Goal: Task Accomplishment & Management: Complete application form

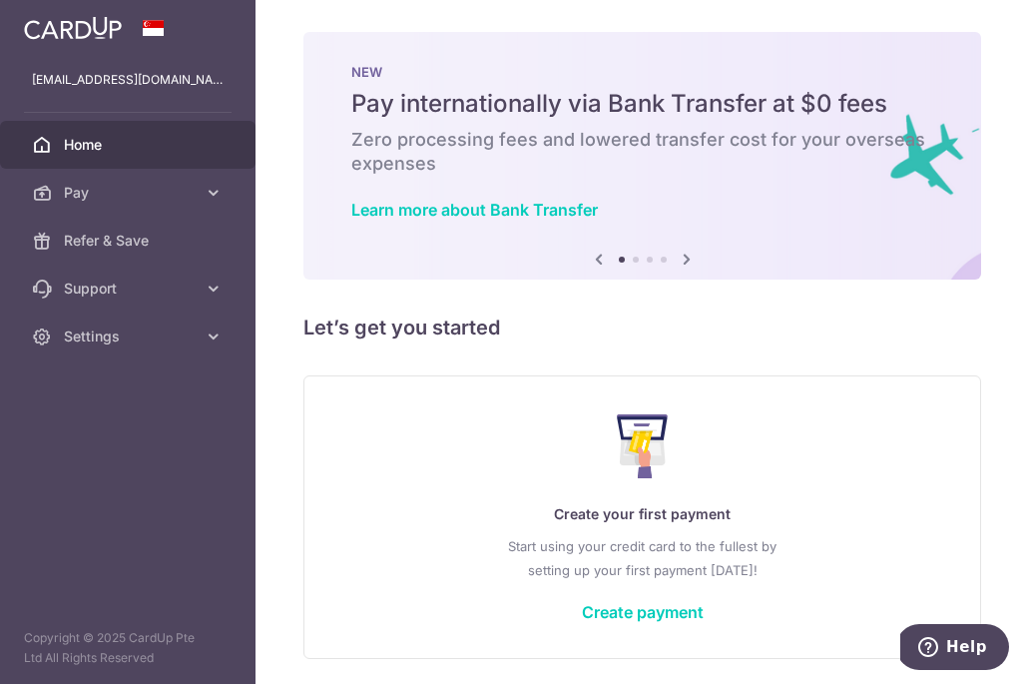
scroll to position [69, 0]
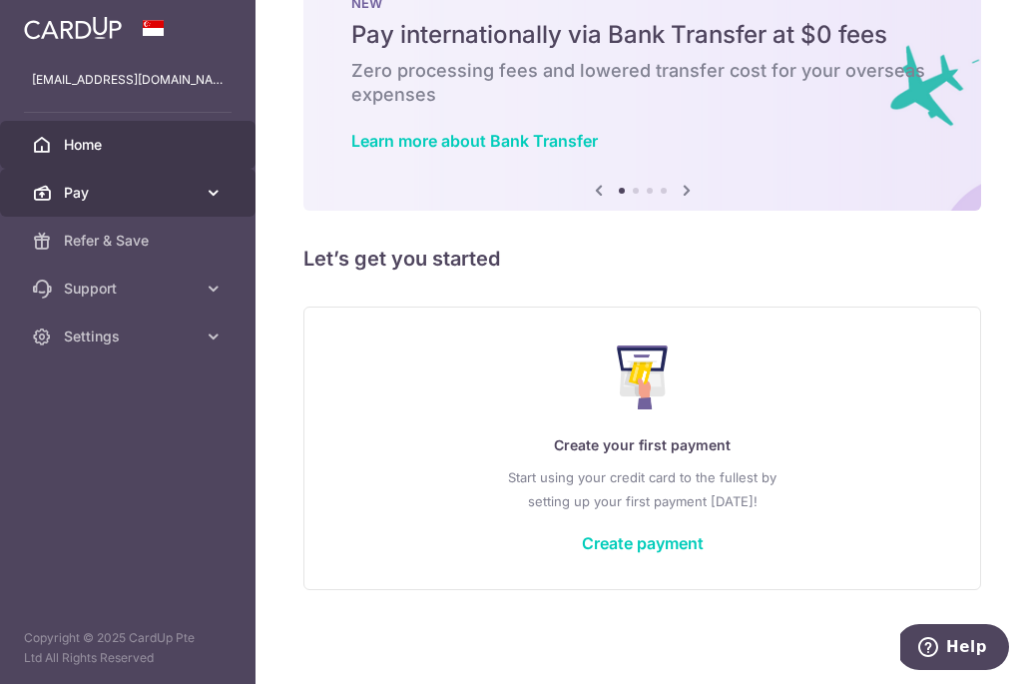
click at [184, 189] on span "Pay" at bounding box center [130, 193] width 132 height 20
click at [187, 187] on span "Pay" at bounding box center [130, 193] width 132 height 20
click at [190, 185] on span "Pay" at bounding box center [130, 193] width 132 height 20
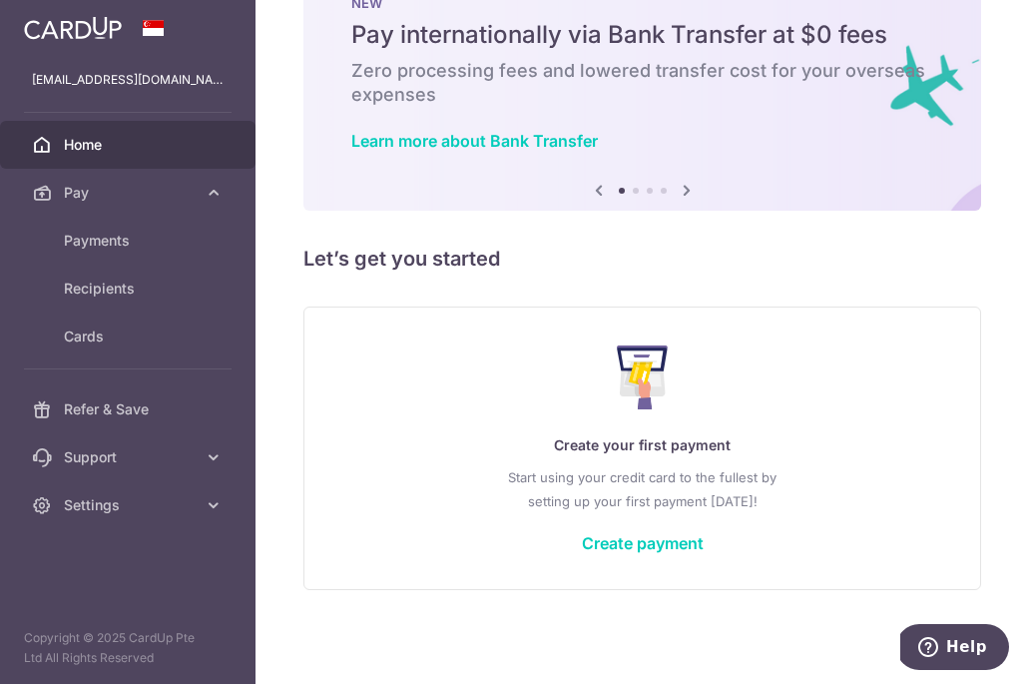
click at [705, 279] on div "× Pause Schedule Pause all future payments in this series Pause just this one p…" at bounding box center [643, 342] width 774 height 684
click at [639, 545] on link "Create payment" at bounding box center [643, 543] width 122 height 20
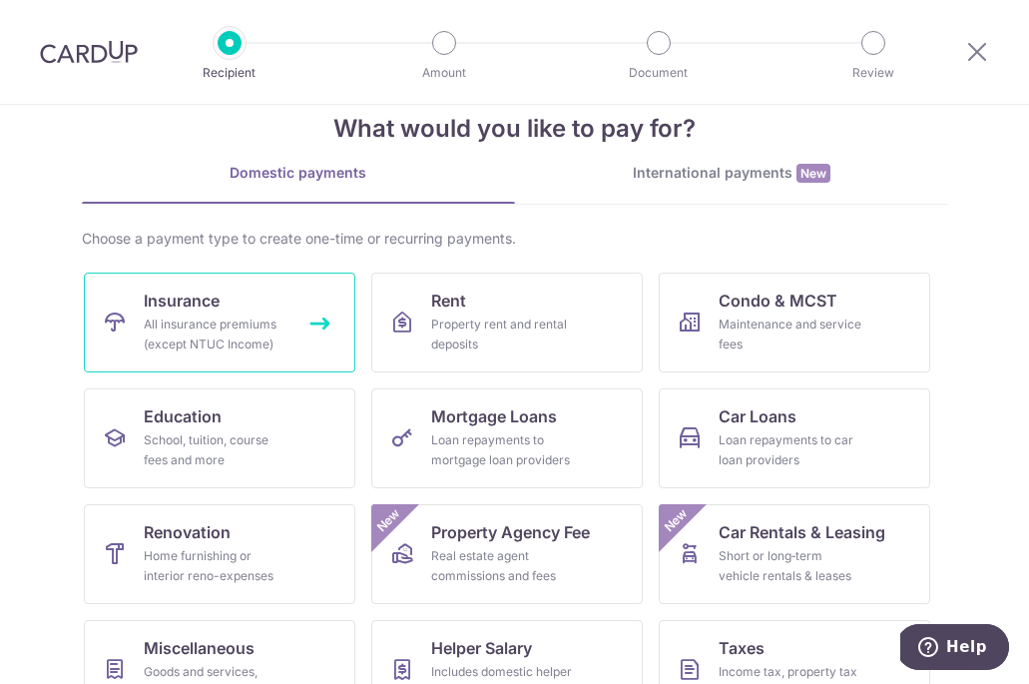
scroll to position [142, 0]
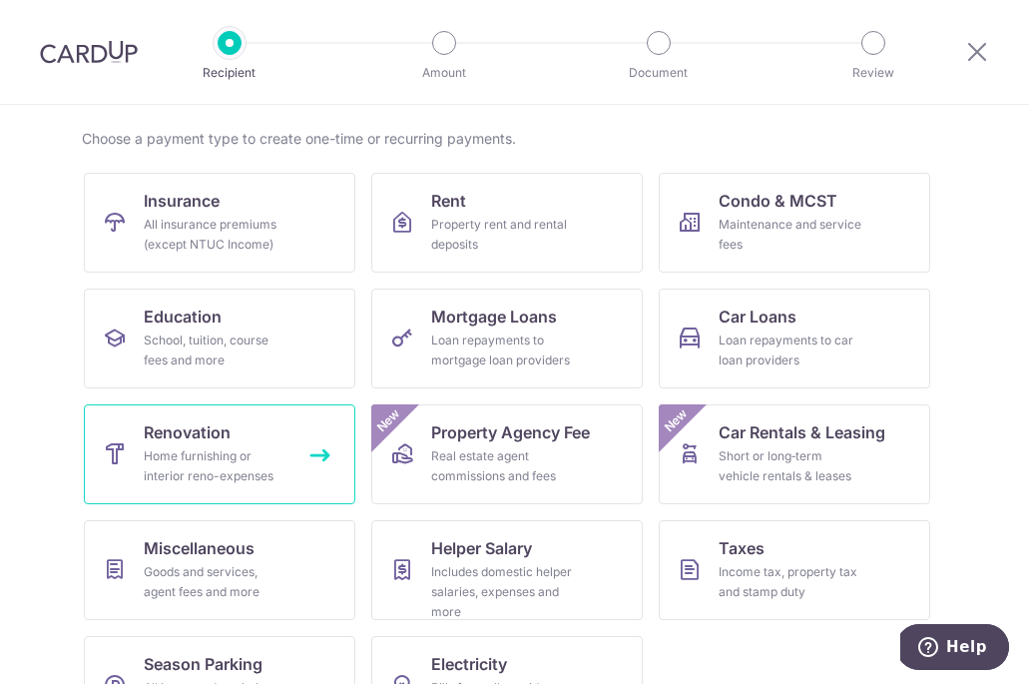
click at [221, 441] on span "Renovation" at bounding box center [187, 432] width 87 height 24
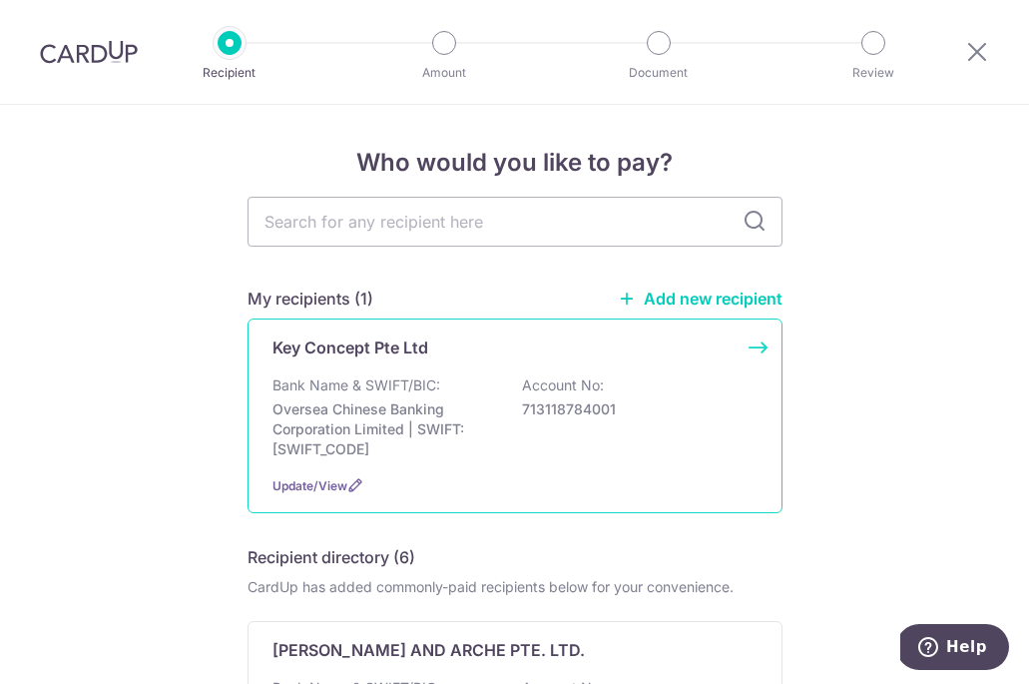
click at [523, 408] on p "713118784001" at bounding box center [634, 409] width 224 height 20
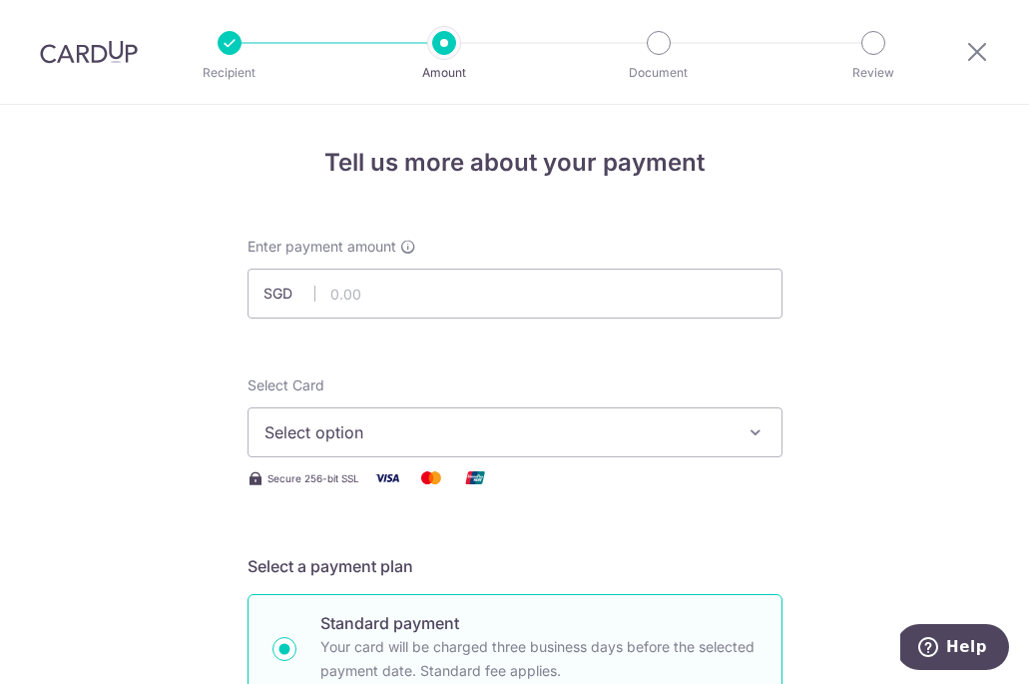
click at [374, 314] on input "text" at bounding box center [515, 294] width 535 height 50
type input "33,000.00"
click at [500, 449] on button "Select option" at bounding box center [515, 432] width 535 height 50
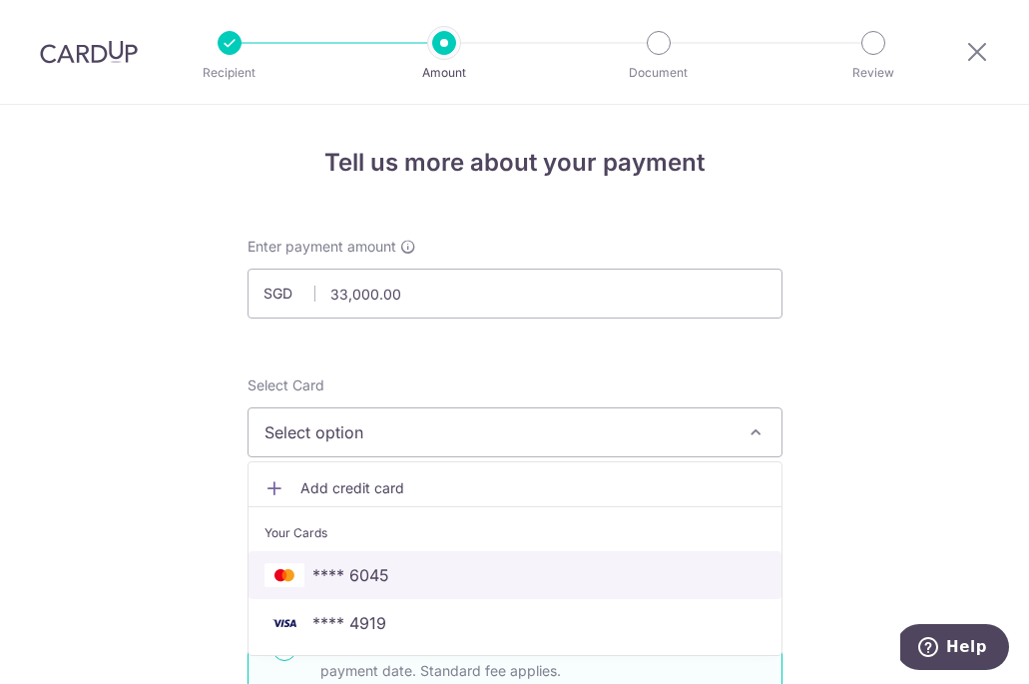
click at [464, 585] on span "**** 6045" at bounding box center [515, 575] width 501 height 24
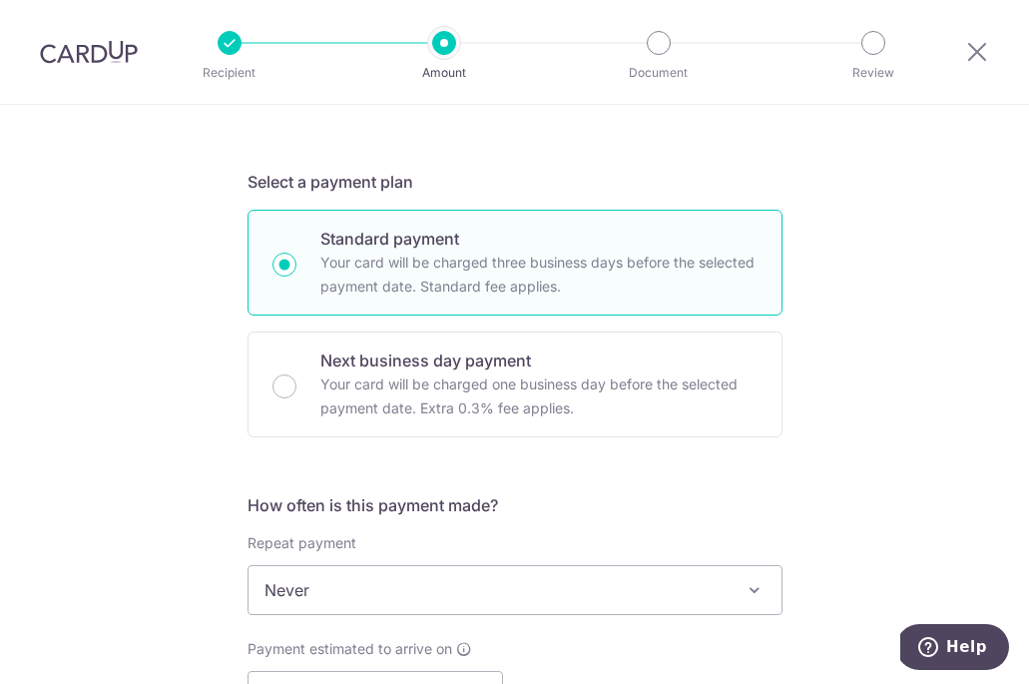
scroll to position [412, 0]
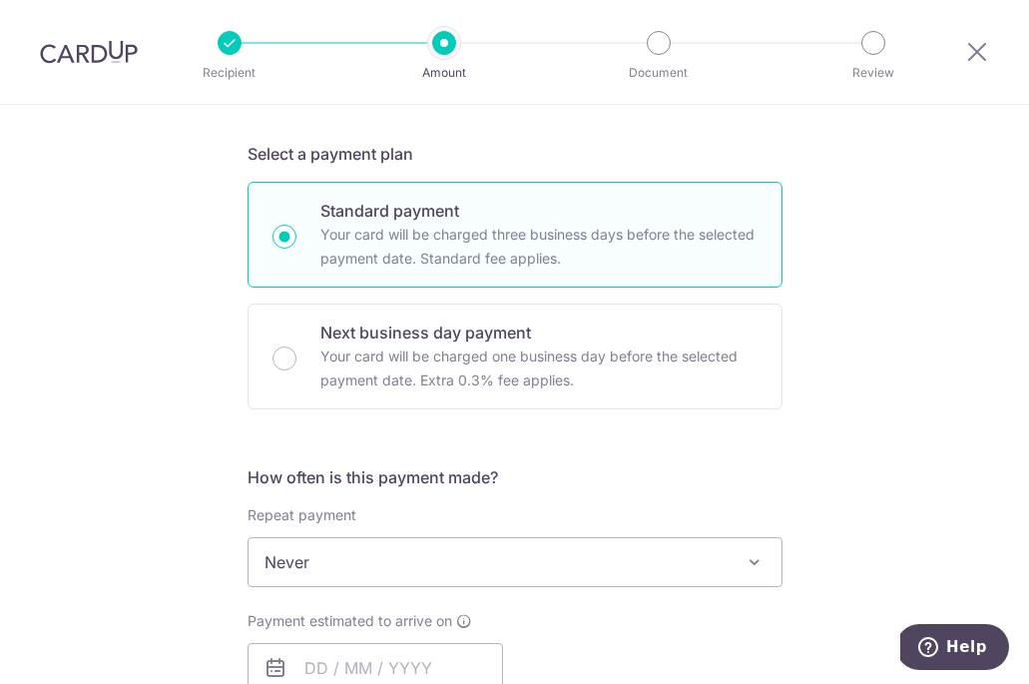
click at [453, 574] on span "Never" at bounding box center [515, 562] width 533 height 48
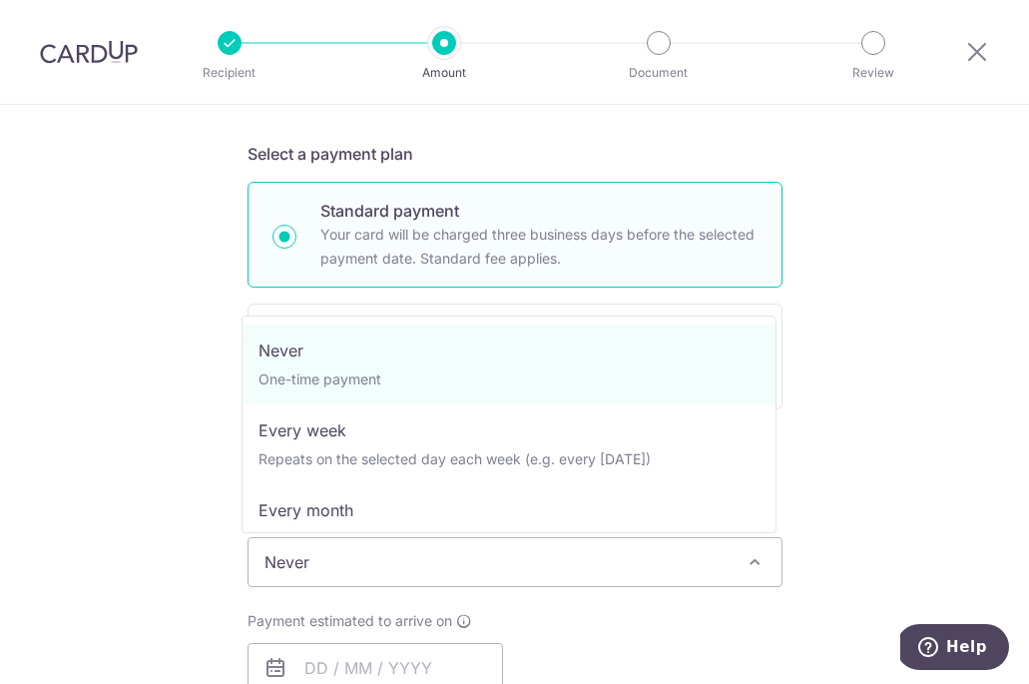
click at [184, 321] on div "Tell us more about your payment Enter payment amount SGD 33,000.00 33000.00 Sel…" at bounding box center [514, 663] width 1029 height 1940
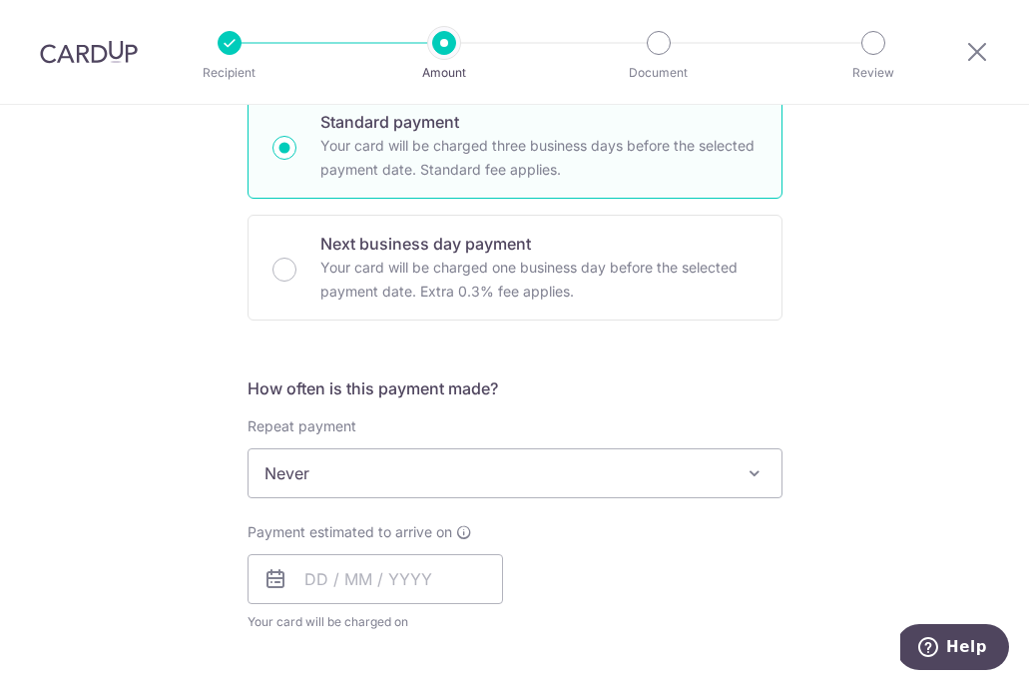
scroll to position [517, 0]
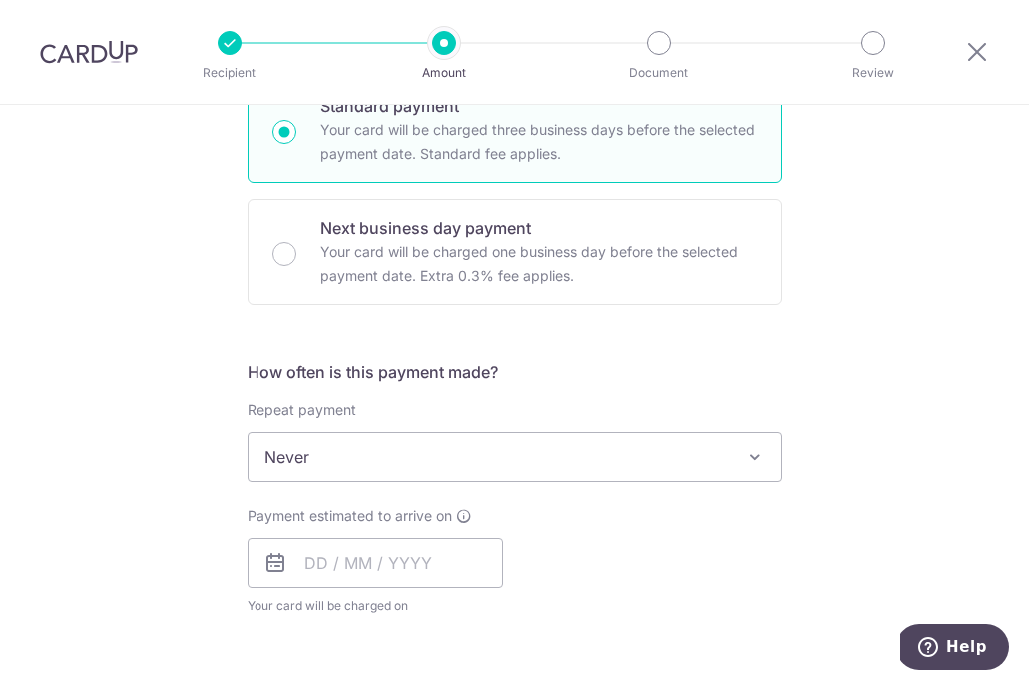
click at [505, 458] on span "Never" at bounding box center [515, 457] width 533 height 48
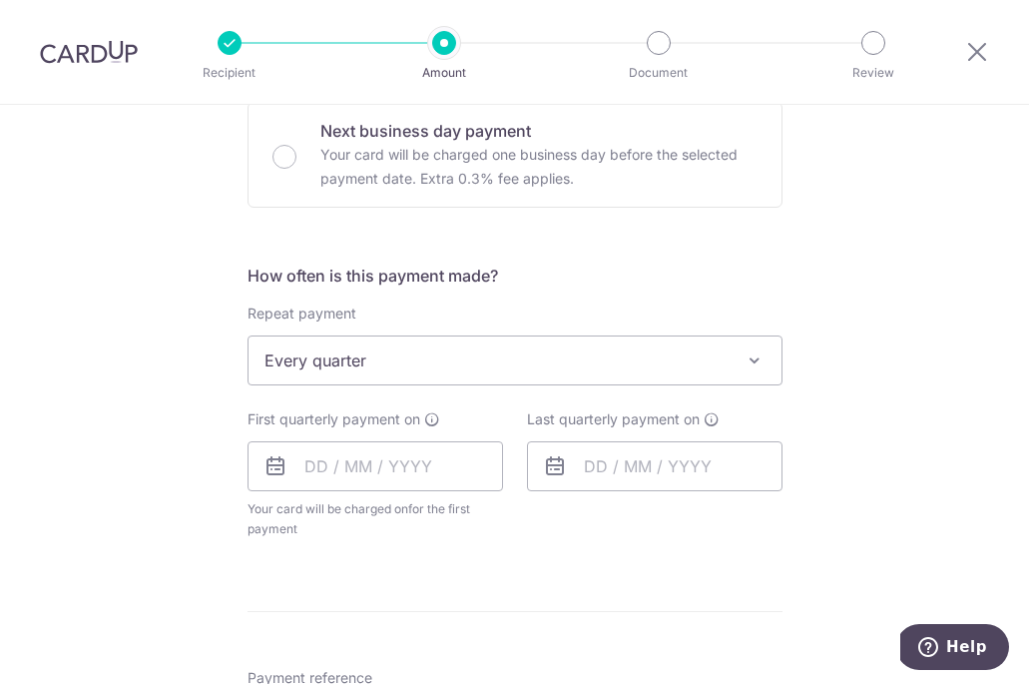
scroll to position [636, 0]
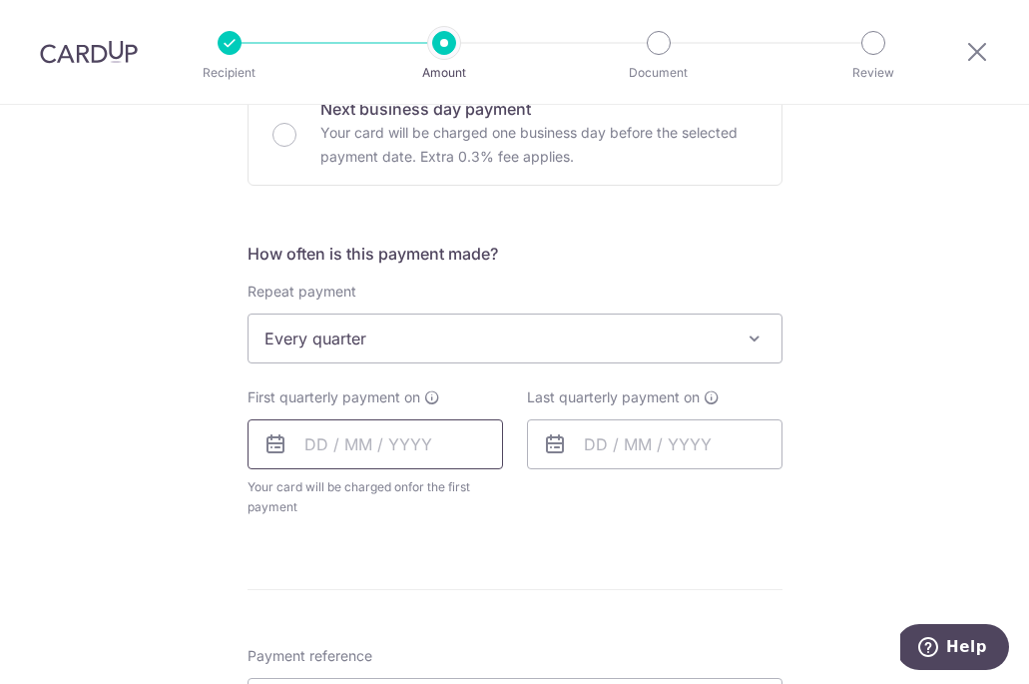
click at [477, 431] on input "text" at bounding box center [376, 444] width 256 height 50
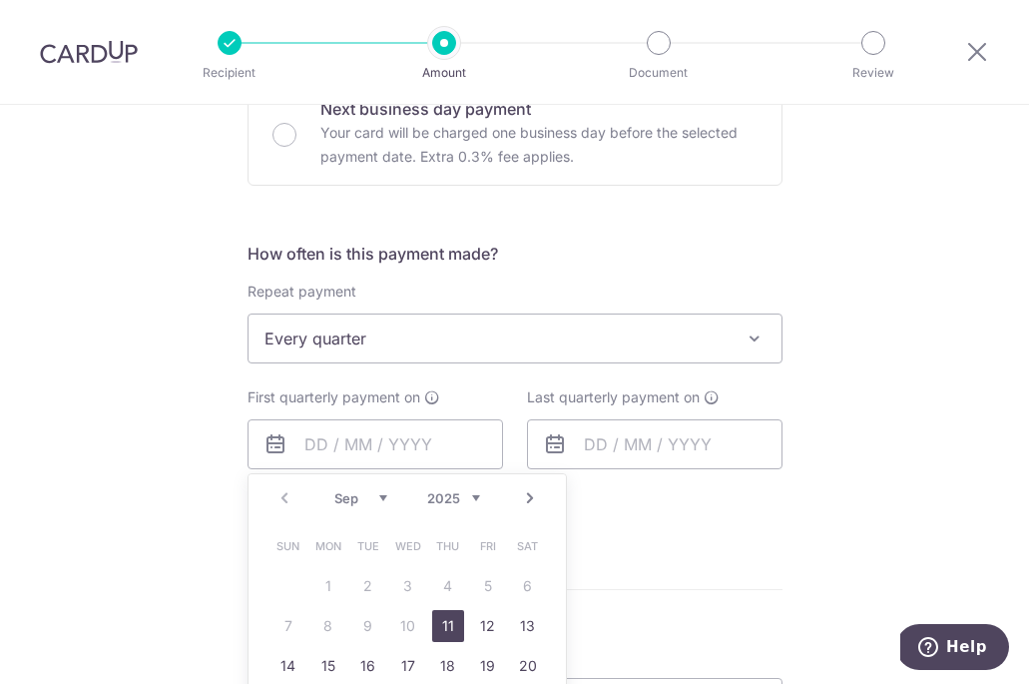
click at [587, 306] on div "Repeat payment Never Every week Every month Every quarter Every half a year Eve…" at bounding box center [515, 323] width 535 height 82
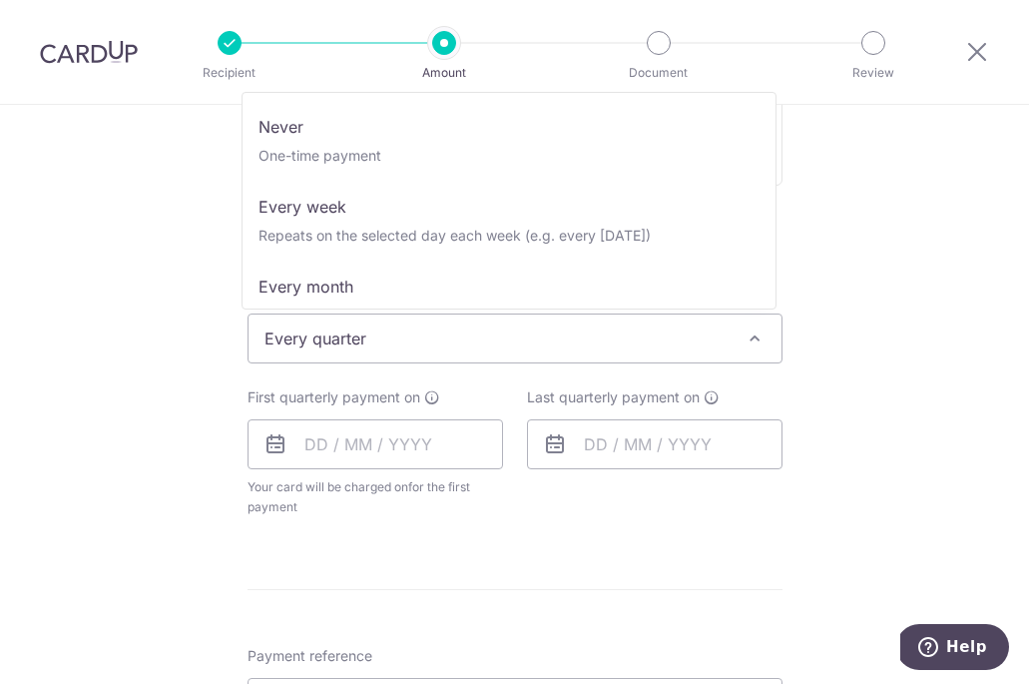
click at [571, 334] on span "Every quarter" at bounding box center [515, 338] width 533 height 48
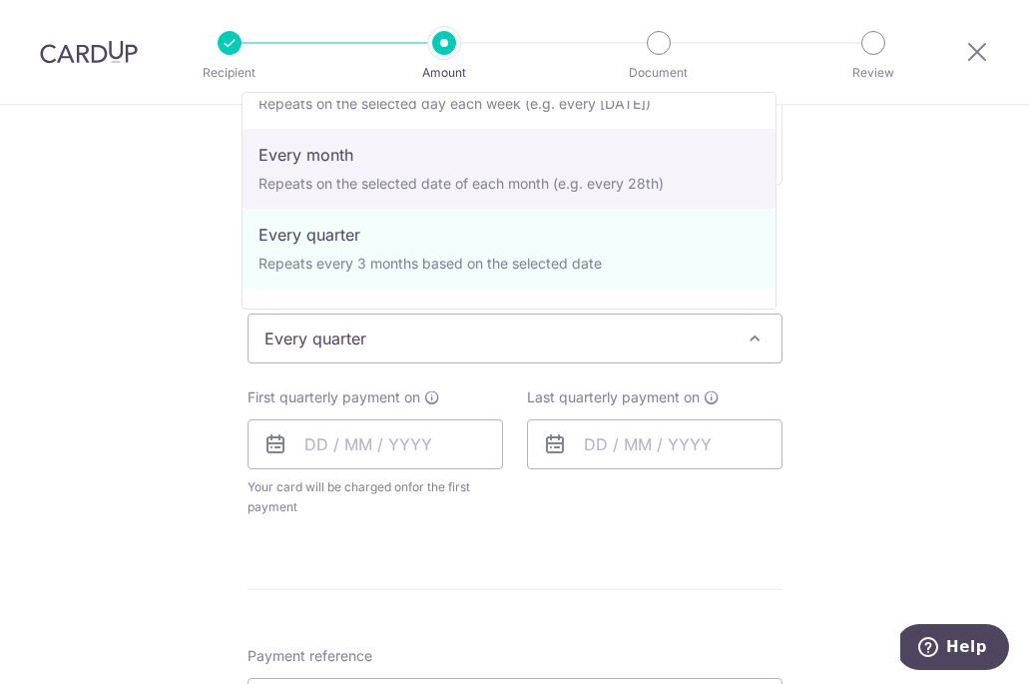
select select "3"
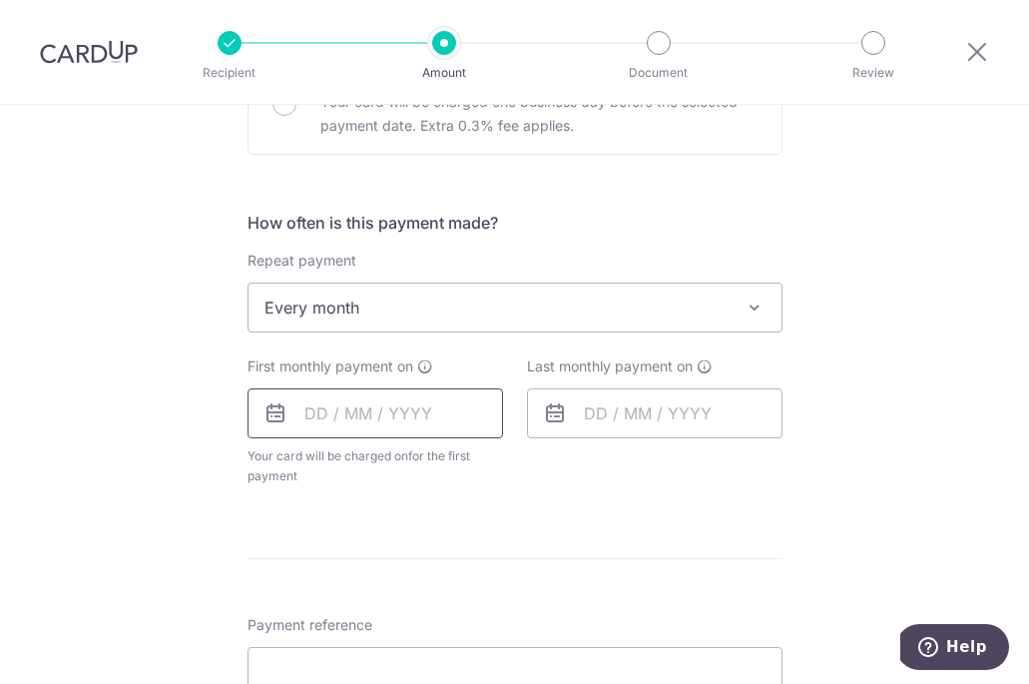
scroll to position [668, 0]
click at [322, 403] on input "text" at bounding box center [376, 412] width 256 height 50
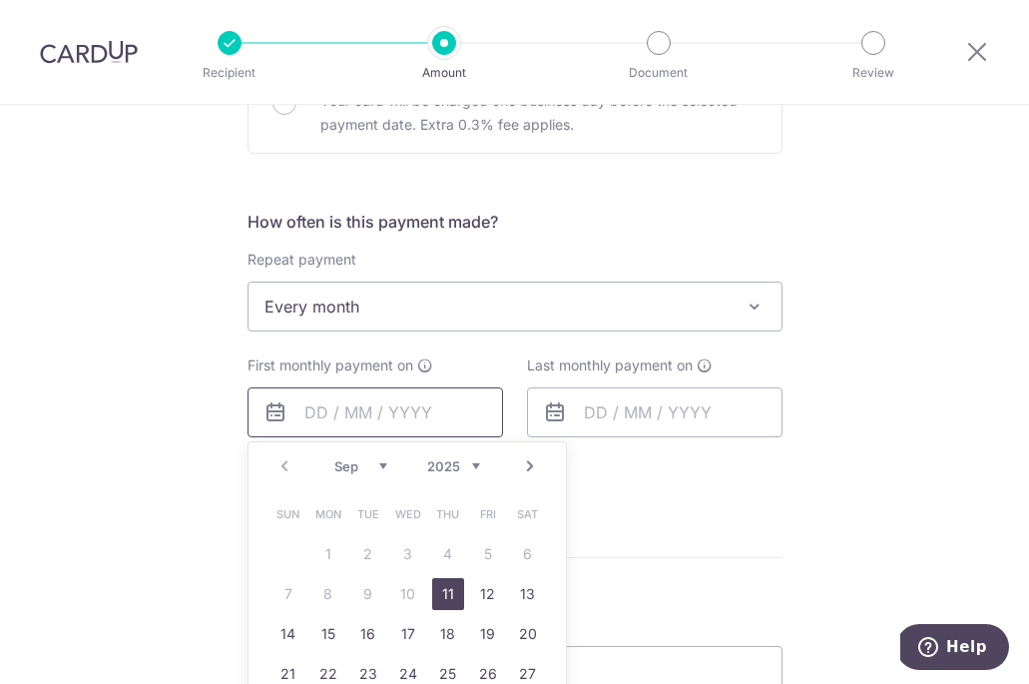
scroll to position [777, 0]
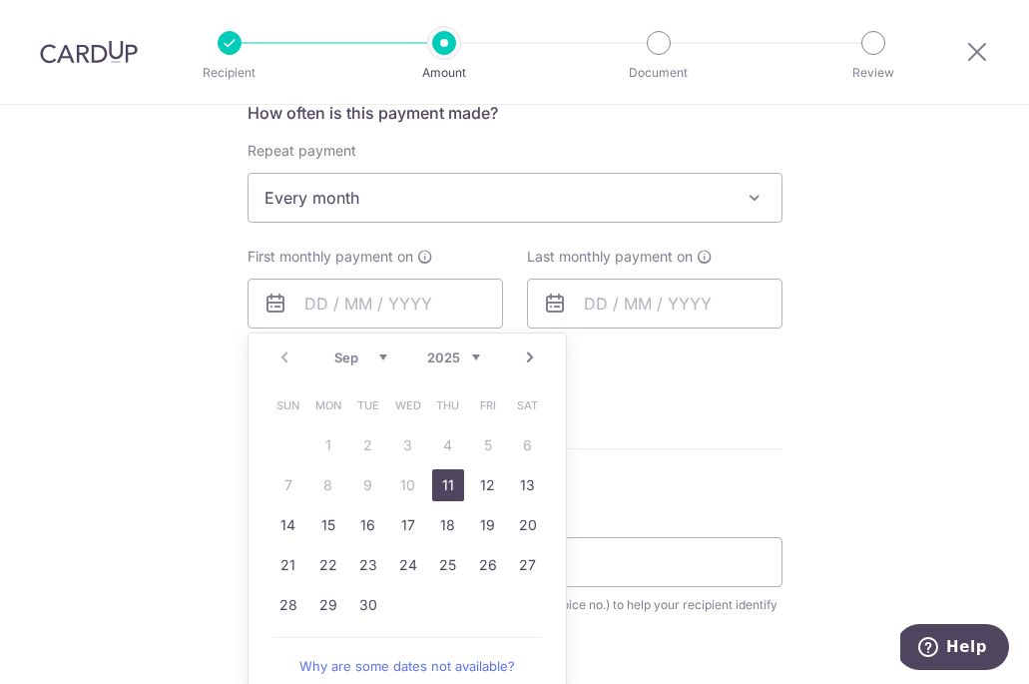
click at [436, 488] on link "11" at bounding box center [448, 485] width 32 height 32
type input "[DATE]"
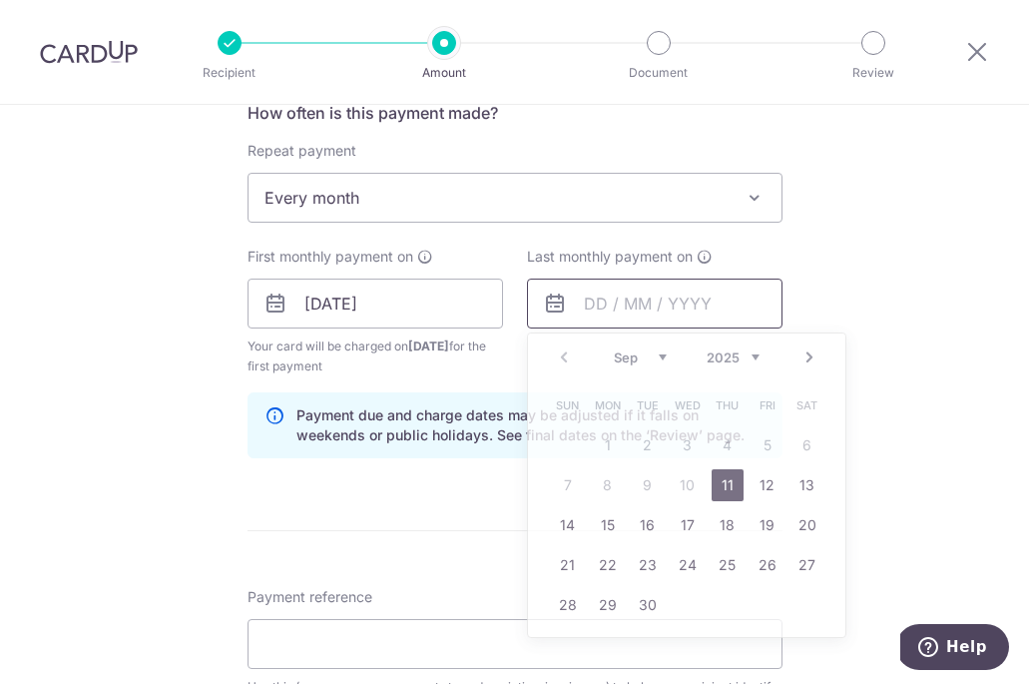
click at [598, 299] on input "text" at bounding box center [655, 304] width 256 height 50
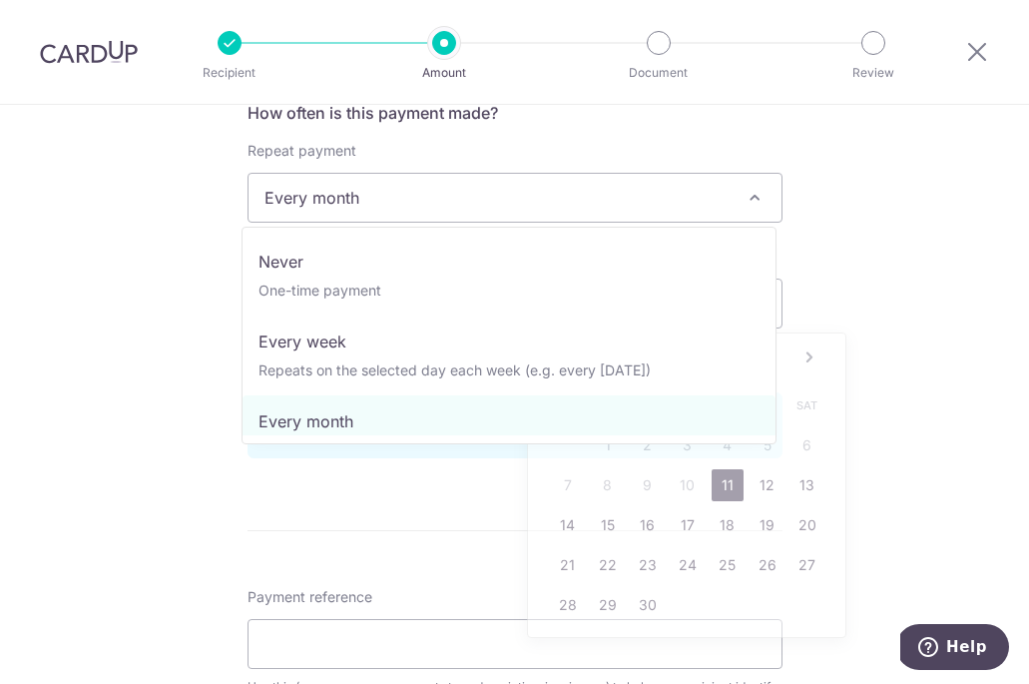
click at [400, 195] on span "Every month" at bounding box center [515, 198] width 533 height 48
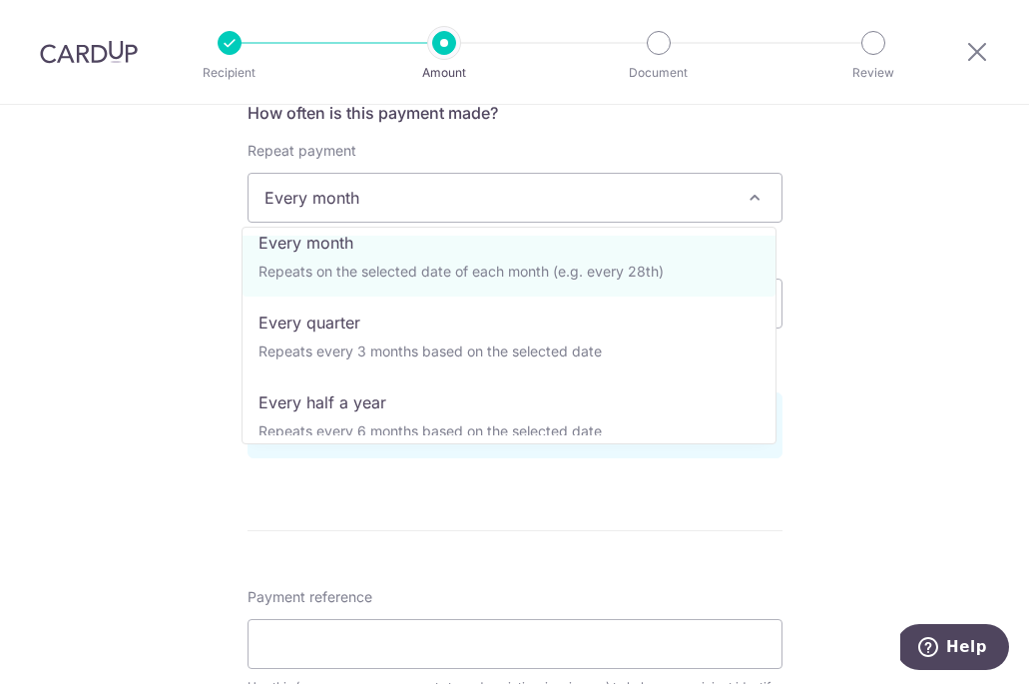
scroll to position [200, 0]
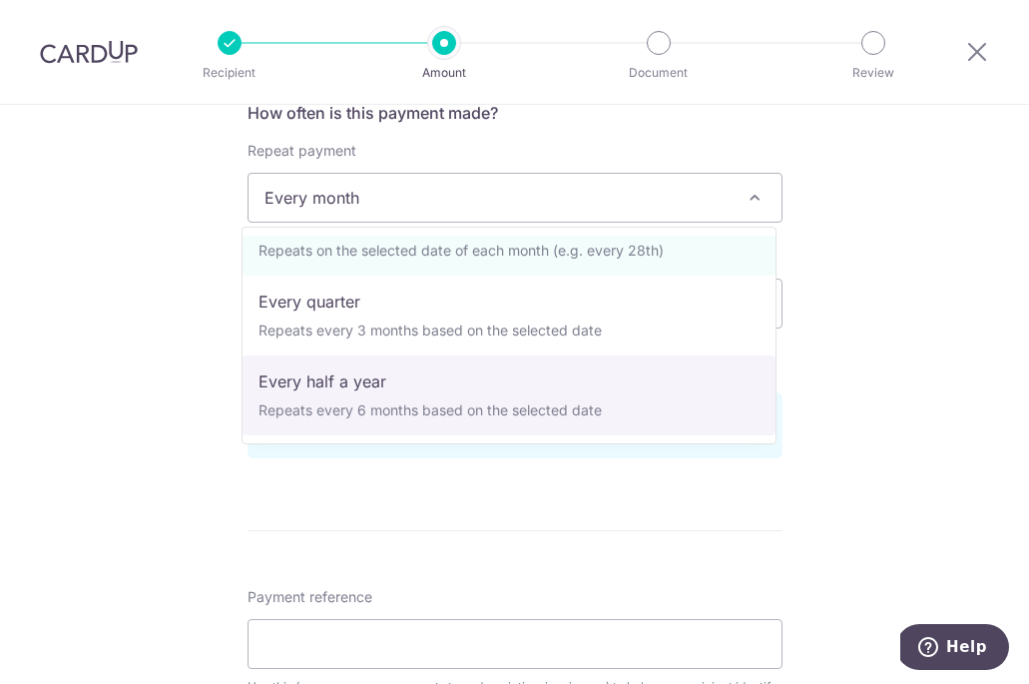
click at [471, 613] on div "Payment reference Use this (e.g. your name, payment stage description, invoice …" at bounding box center [515, 652] width 535 height 130
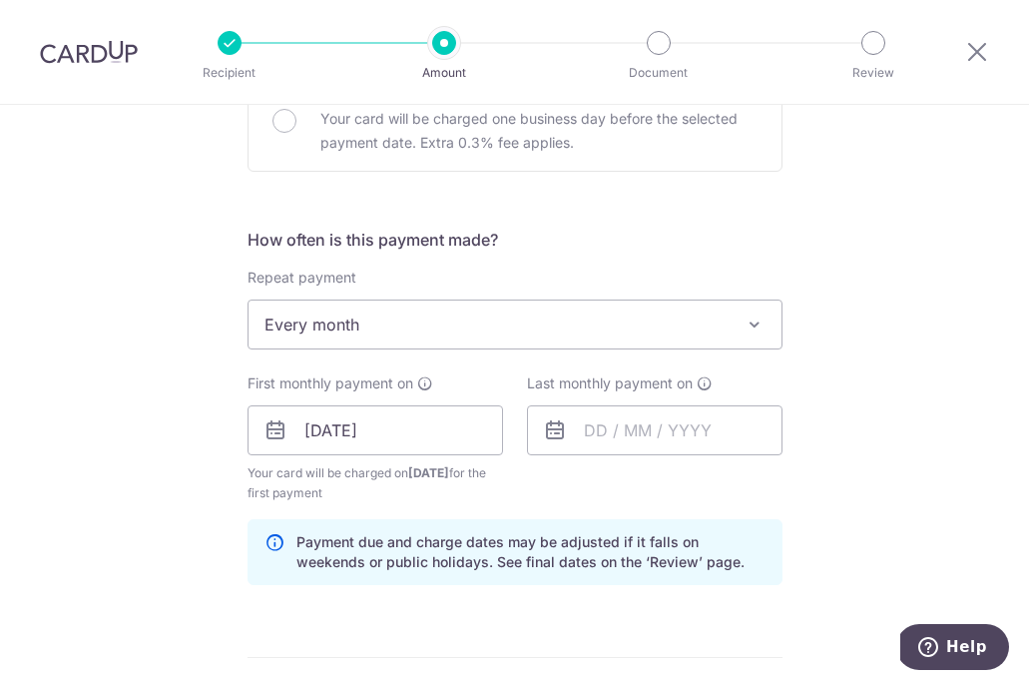
scroll to position [669, 0]
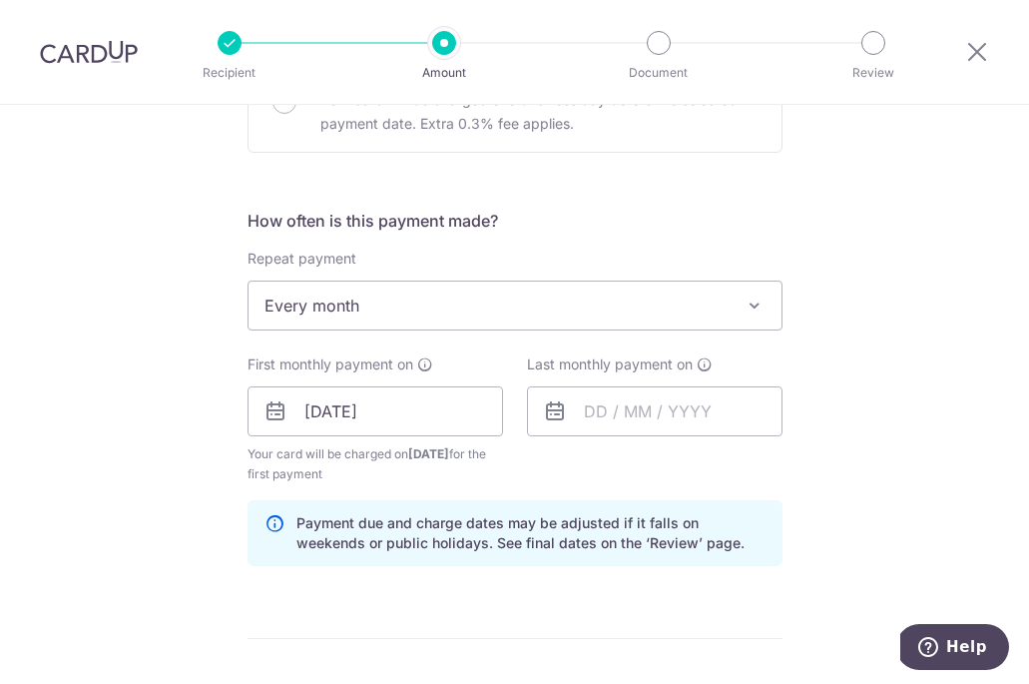
click at [447, 314] on span "Every month" at bounding box center [515, 306] width 533 height 48
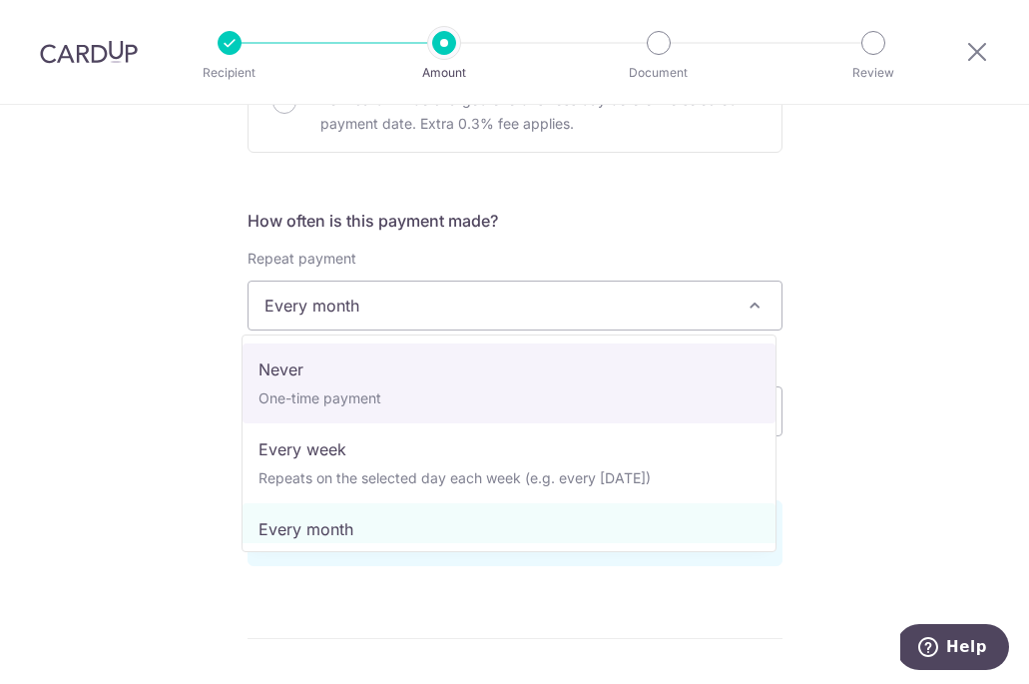
click at [189, 378] on div "Tell us more about your payment Enter payment amount SGD 33,000.00 33000.00 Sel…" at bounding box center [514, 456] width 1029 height 2041
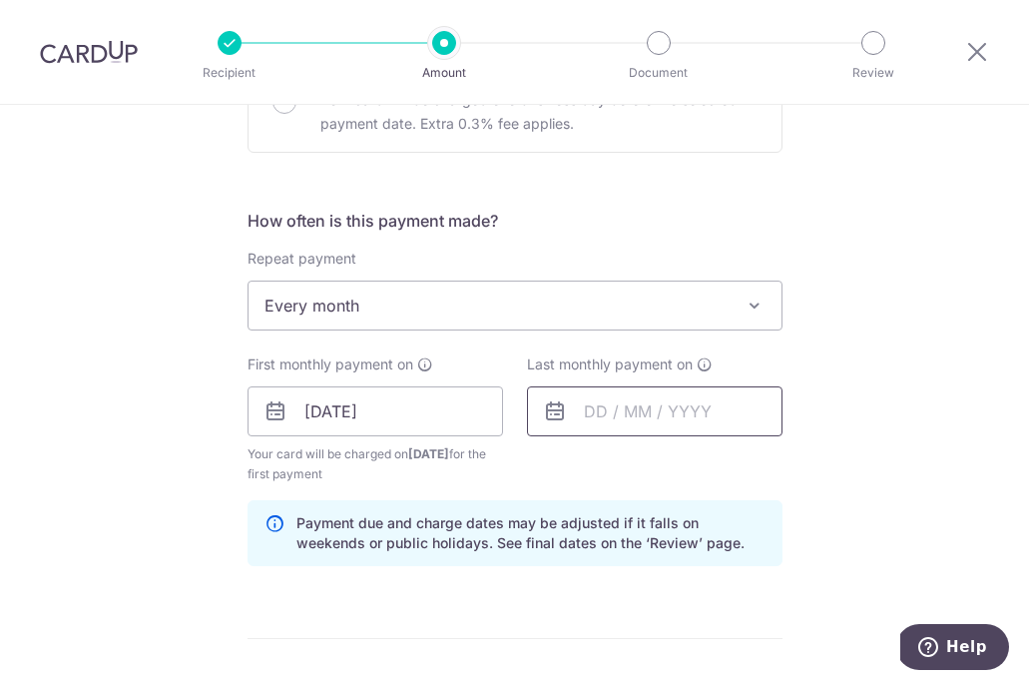
click at [580, 407] on input "text" at bounding box center [655, 411] width 256 height 50
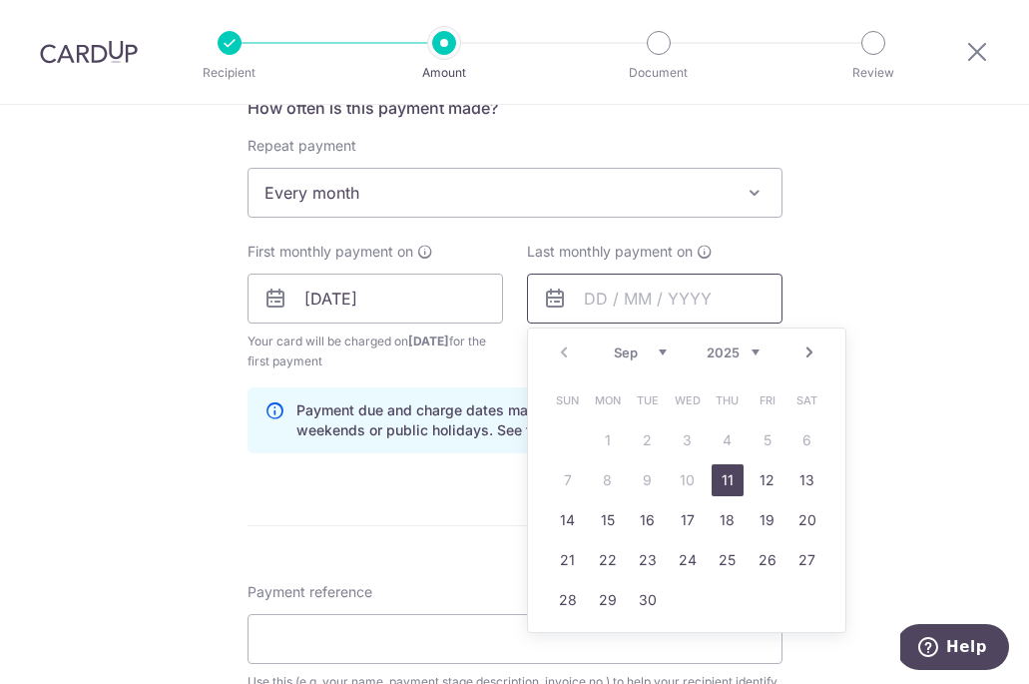
scroll to position [807, 0]
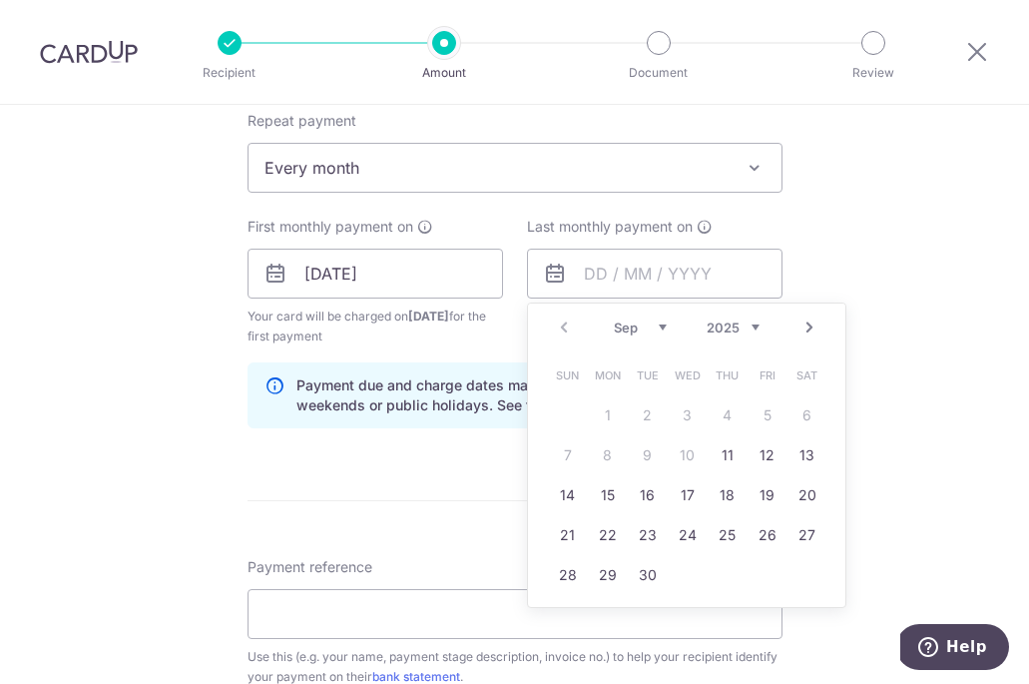
click at [807, 334] on link "Next" at bounding box center [810, 327] width 24 height 24
click at [713, 411] on link "2" at bounding box center [728, 415] width 32 height 32
type input "02/10/2025"
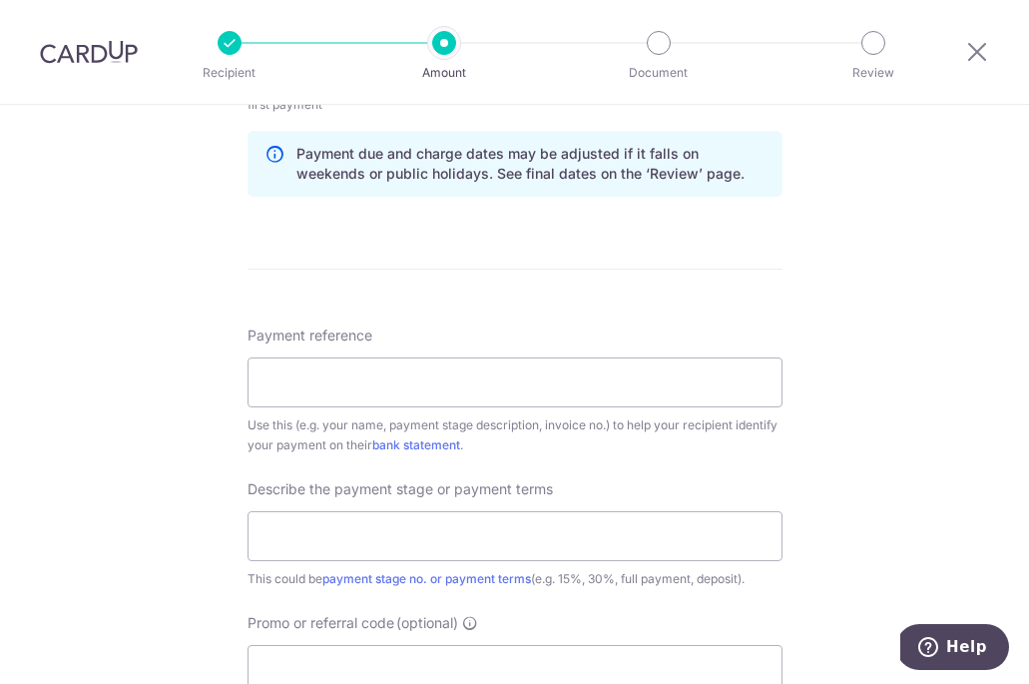
scroll to position [1045, 0]
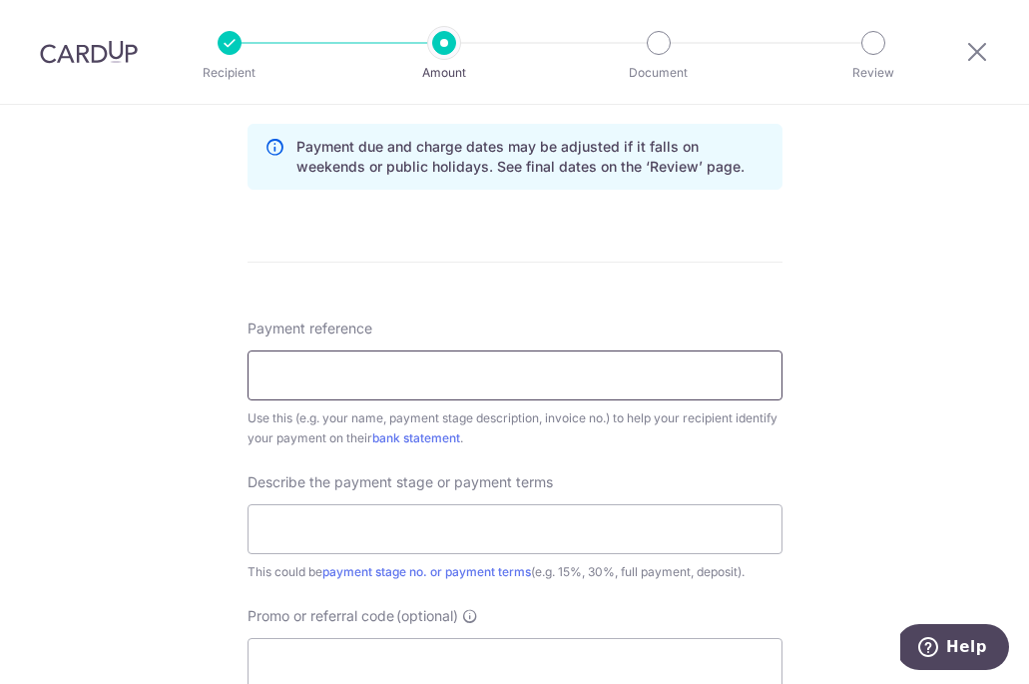
click at [465, 364] on input "Payment reference" at bounding box center [515, 375] width 535 height 50
type input "LOW [PERSON_NAME]"
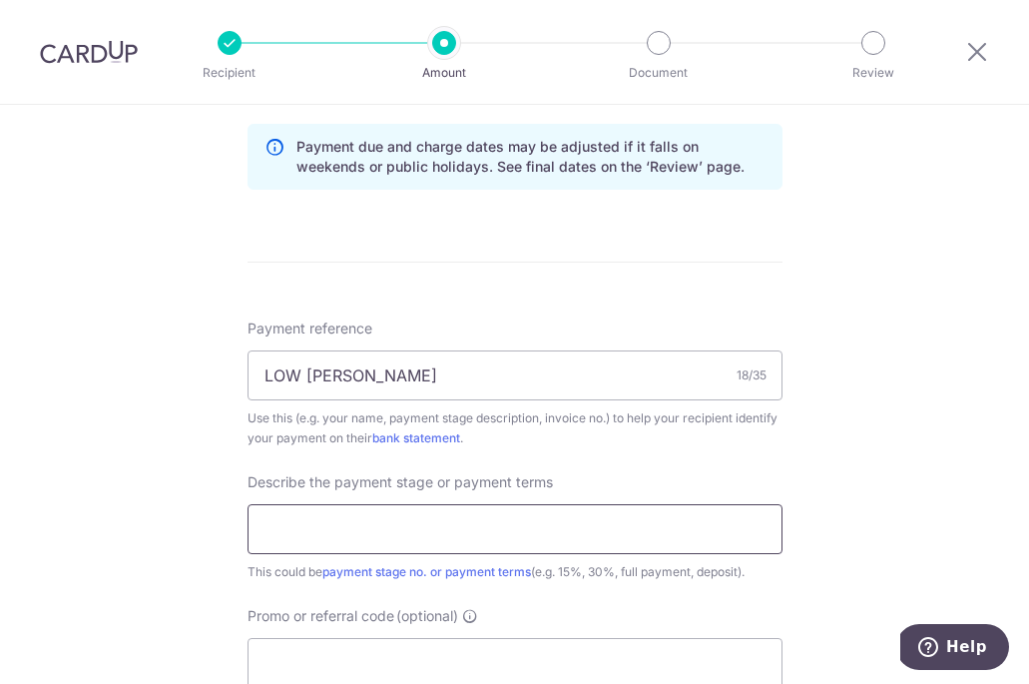
click at [402, 518] on input "text" at bounding box center [515, 529] width 535 height 50
type input "40% - Second Payment"
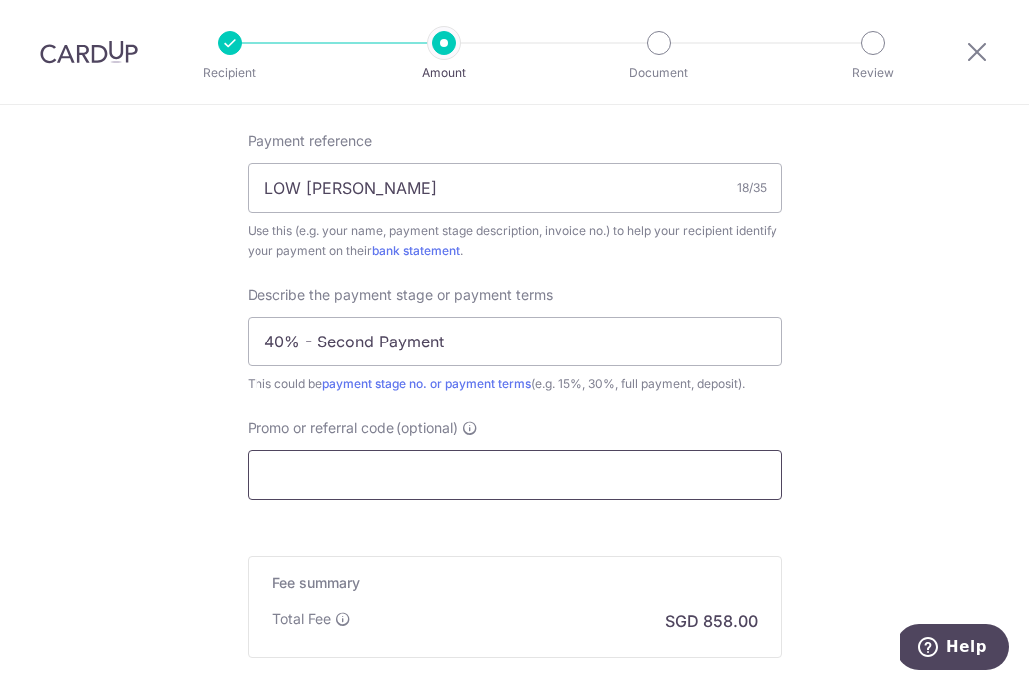
click at [372, 482] on input "Promo or referral code (optional)" at bounding box center [515, 475] width 535 height 50
paste input "3HOME25R"
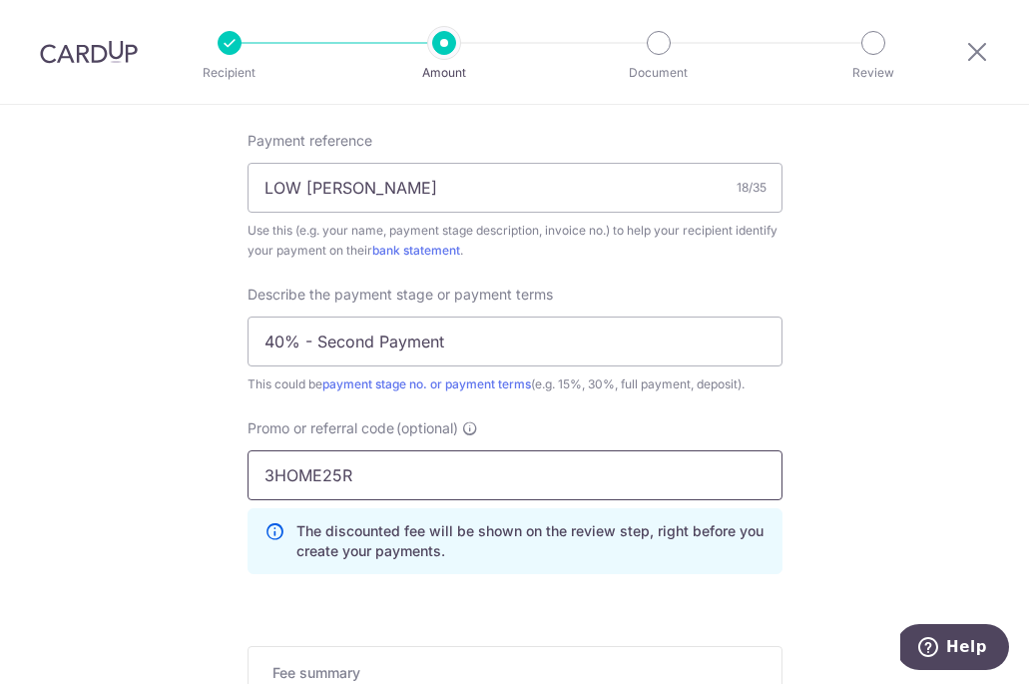
scroll to position [1393, 0]
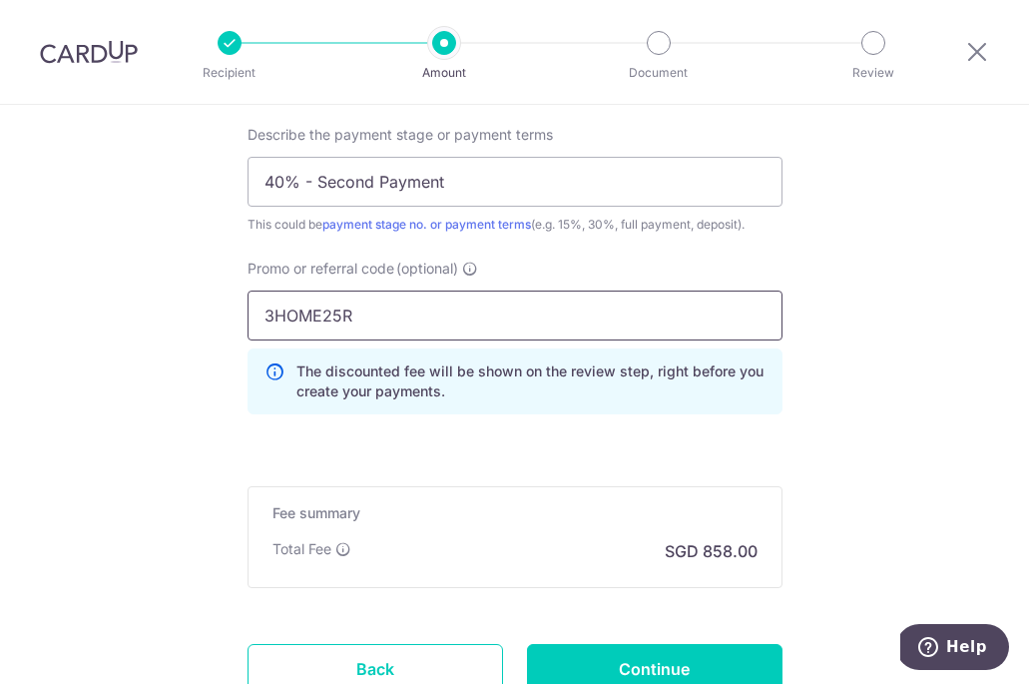
type input "3HOME25R"
click at [434, 489] on div "Fee summary Base fee Extend fee Next-day fee Total Fee SGD 858.00" at bounding box center [515, 537] width 535 height 102
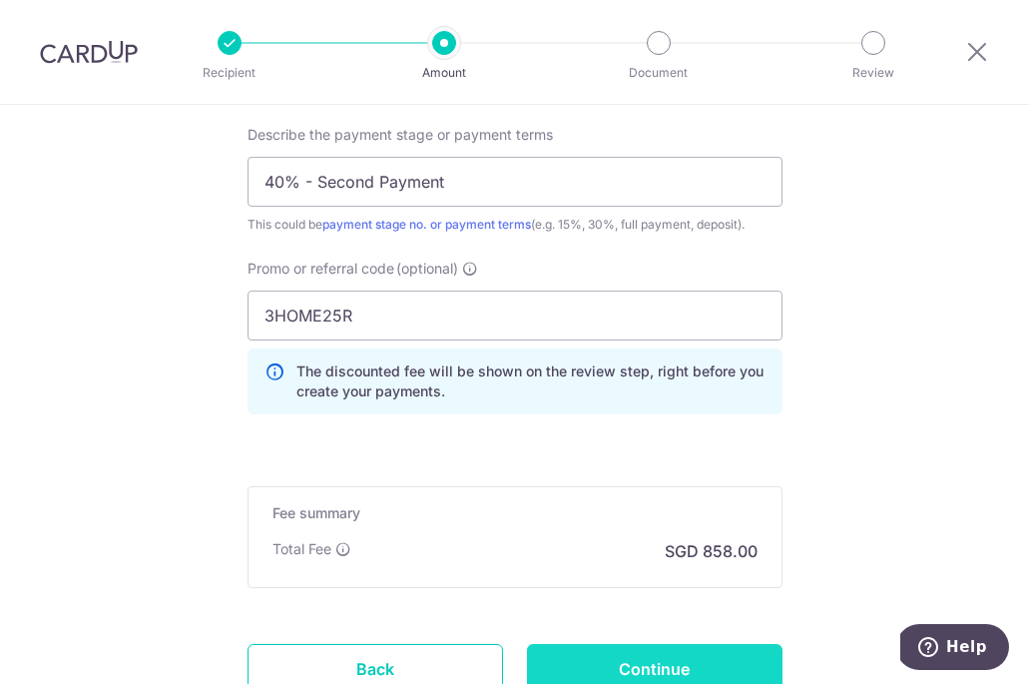
click at [621, 655] on input "Continue" at bounding box center [655, 669] width 256 height 50
type input "Create Schedule"
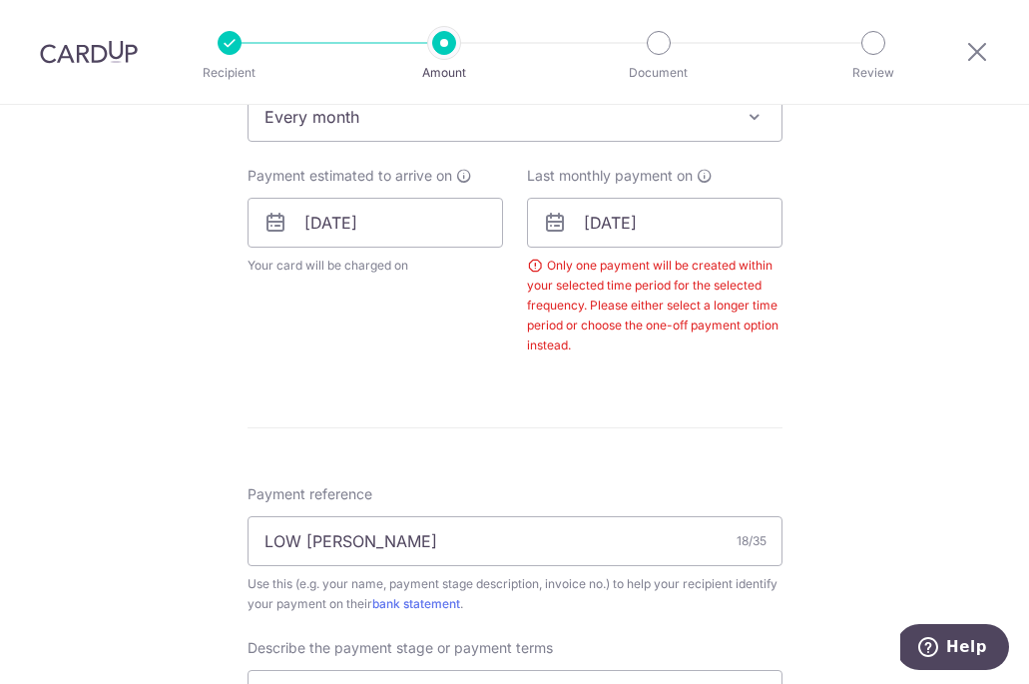
scroll to position [826, 0]
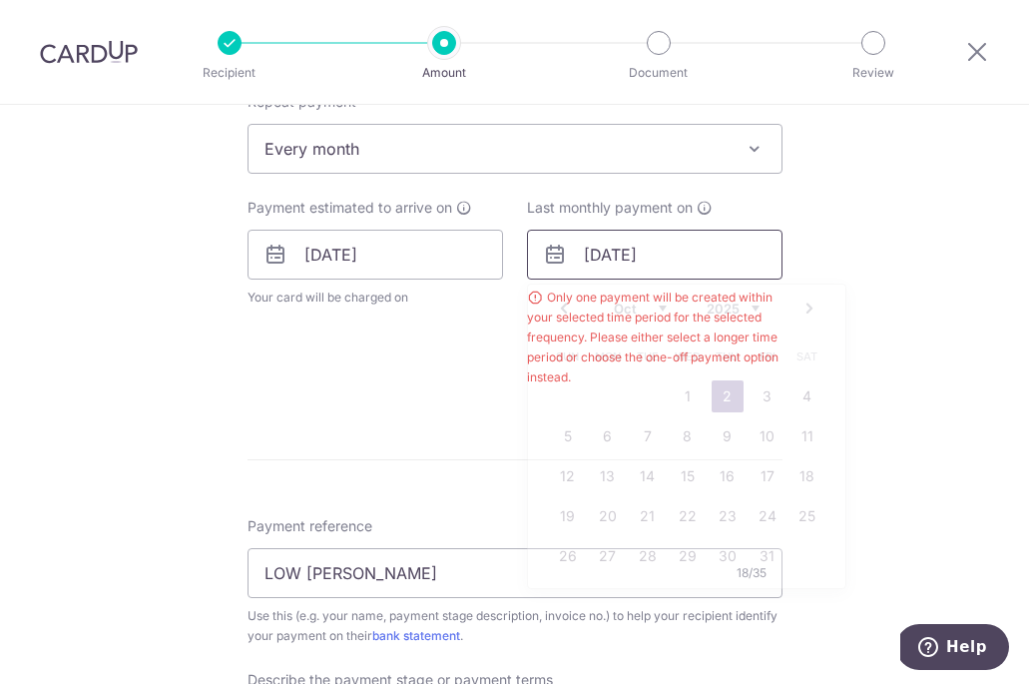
click at [597, 250] on input "[DATE]" at bounding box center [655, 255] width 256 height 50
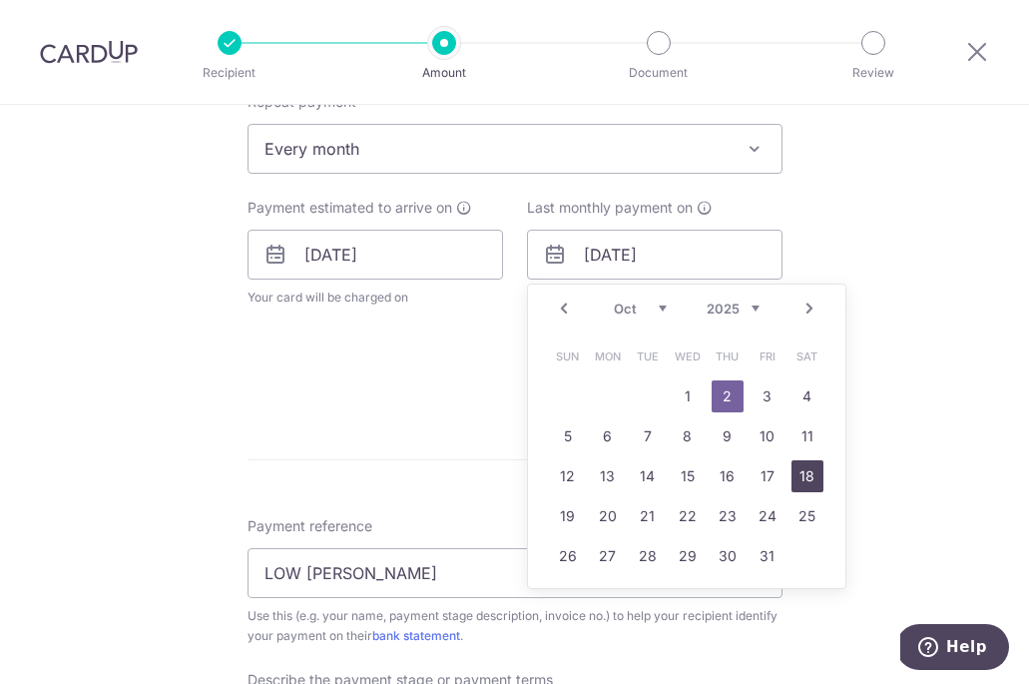
click at [806, 464] on link "18" at bounding box center [808, 476] width 32 height 32
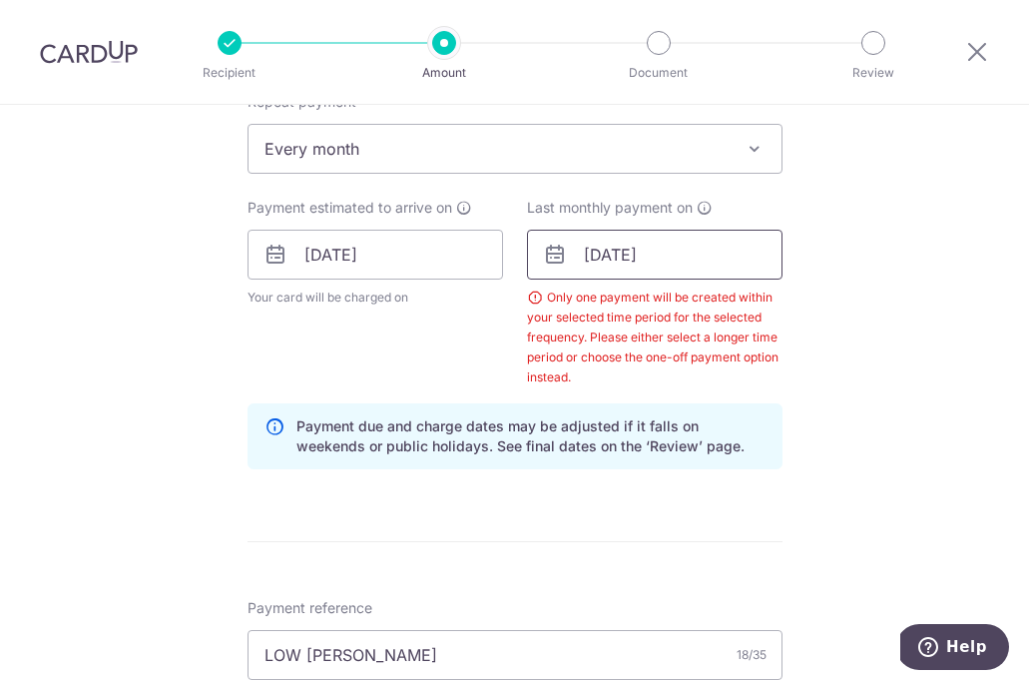
click at [683, 265] on input "18/10/2025" at bounding box center [655, 255] width 256 height 50
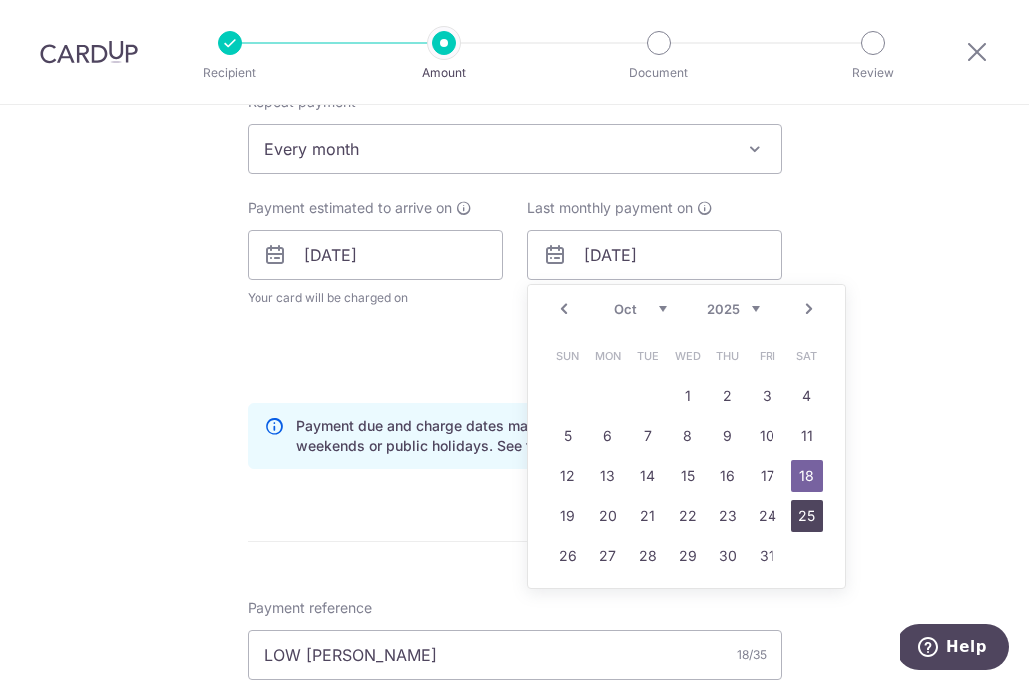
click at [799, 509] on link "25" at bounding box center [808, 516] width 32 height 32
type input "25/10/2025"
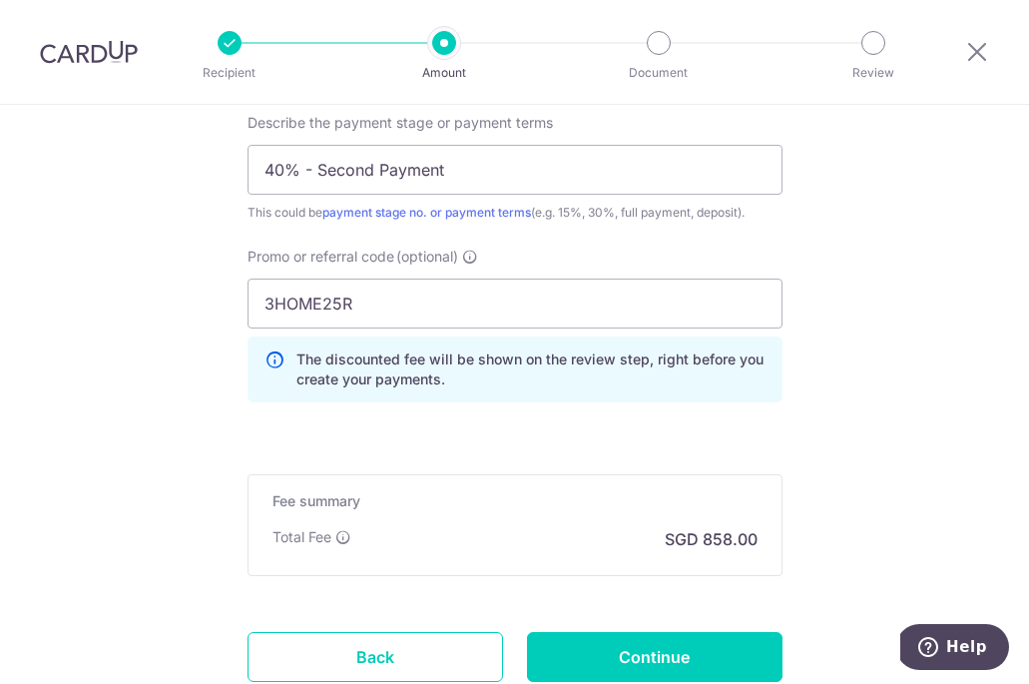
scroll to position [1612, 0]
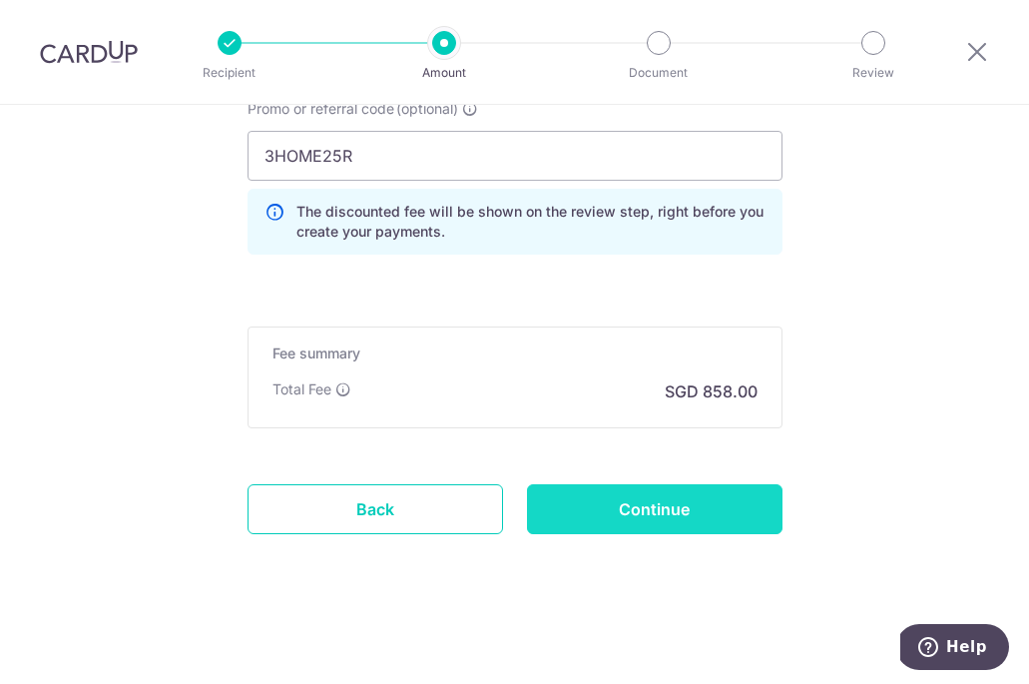
click at [662, 521] on input "Continue" at bounding box center [655, 509] width 256 height 50
type input "Create Schedule"
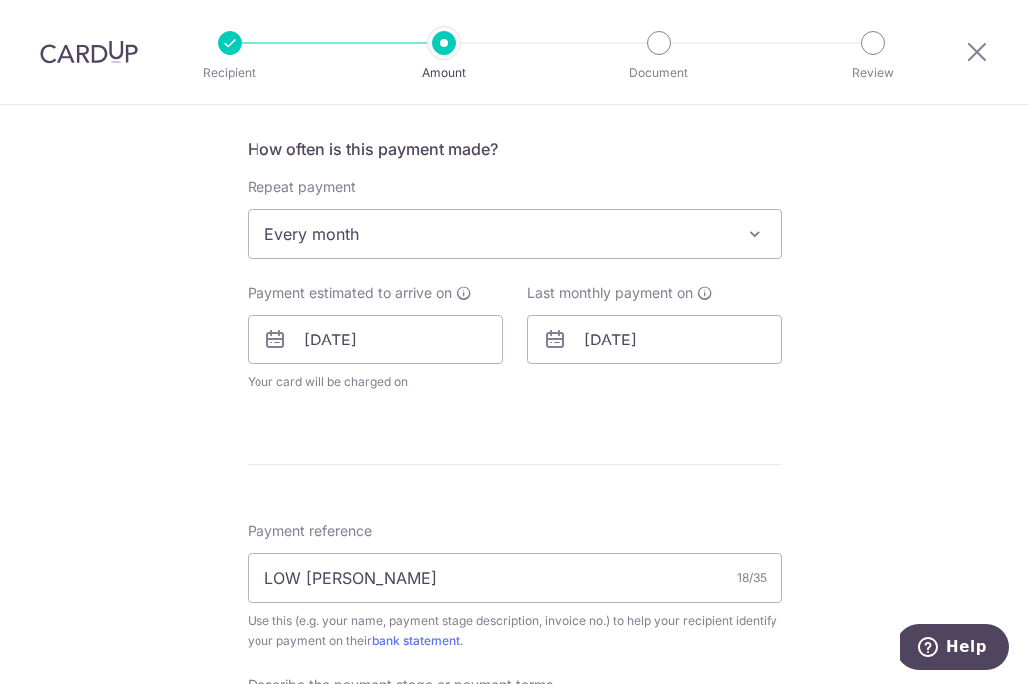
scroll to position [490, 0]
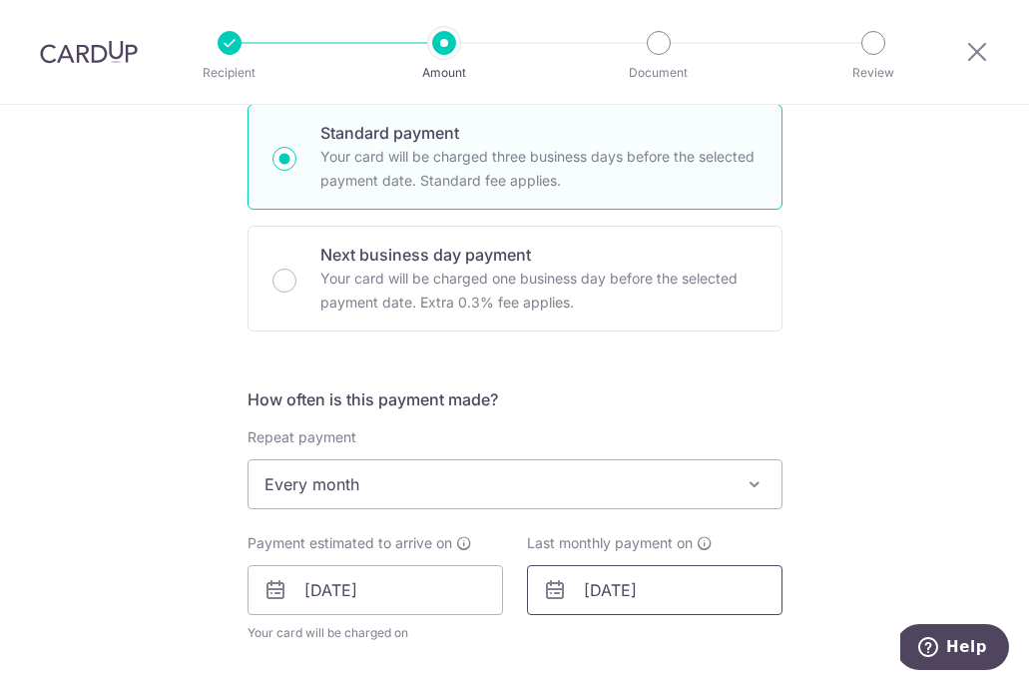
click at [691, 589] on input "25/10/2025" at bounding box center [655, 590] width 256 height 50
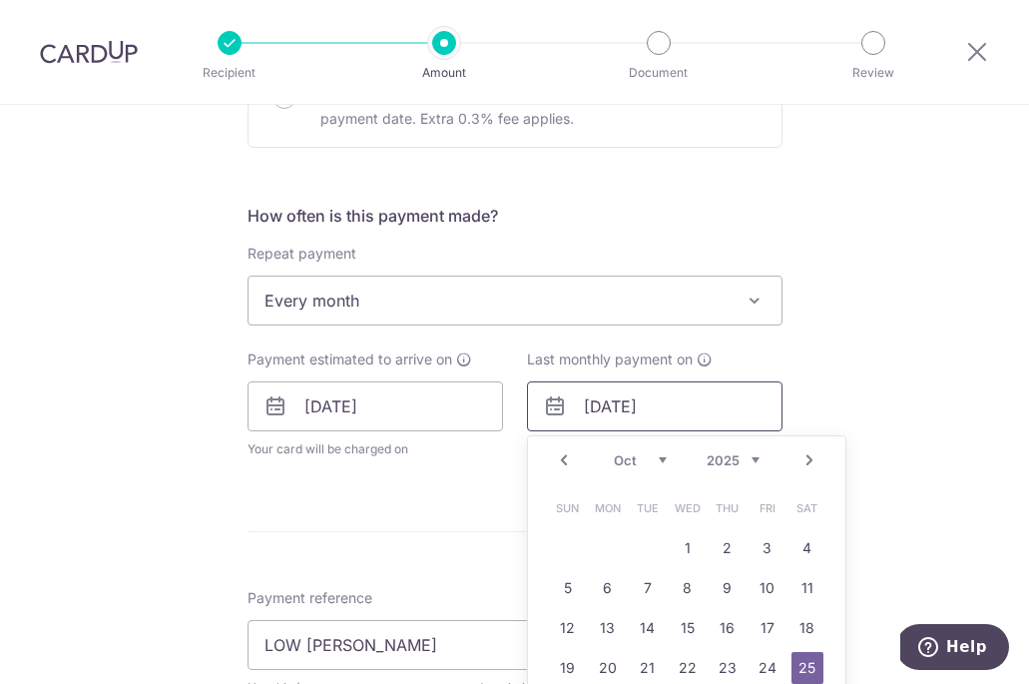
scroll to position [676, 0]
click at [798, 460] on link "Next" at bounding box center [810, 458] width 24 height 24
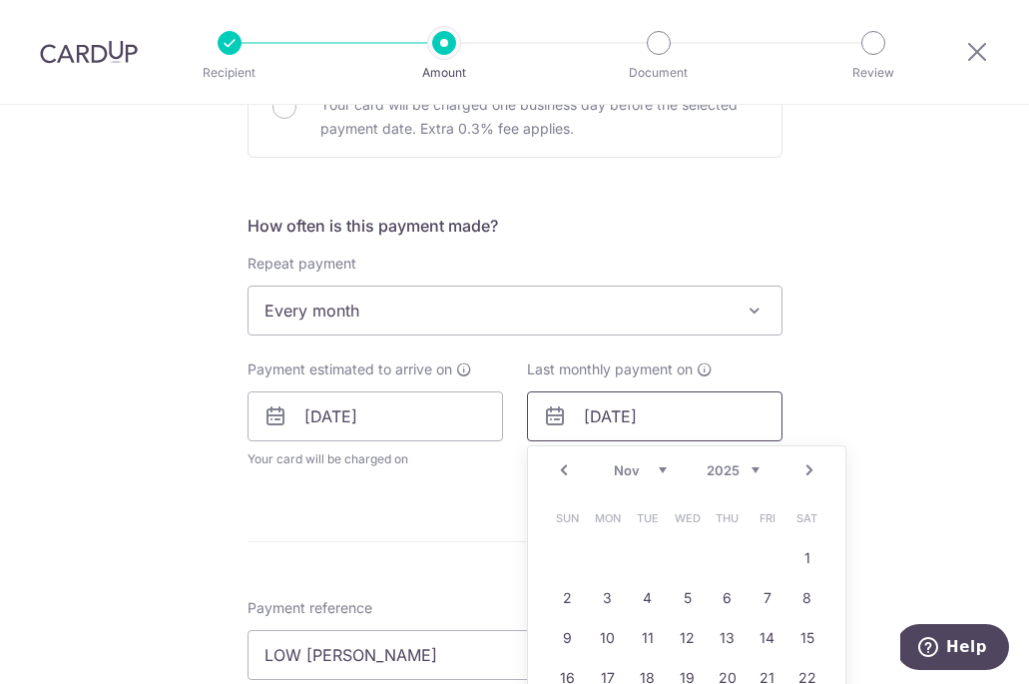
scroll to position [659, 0]
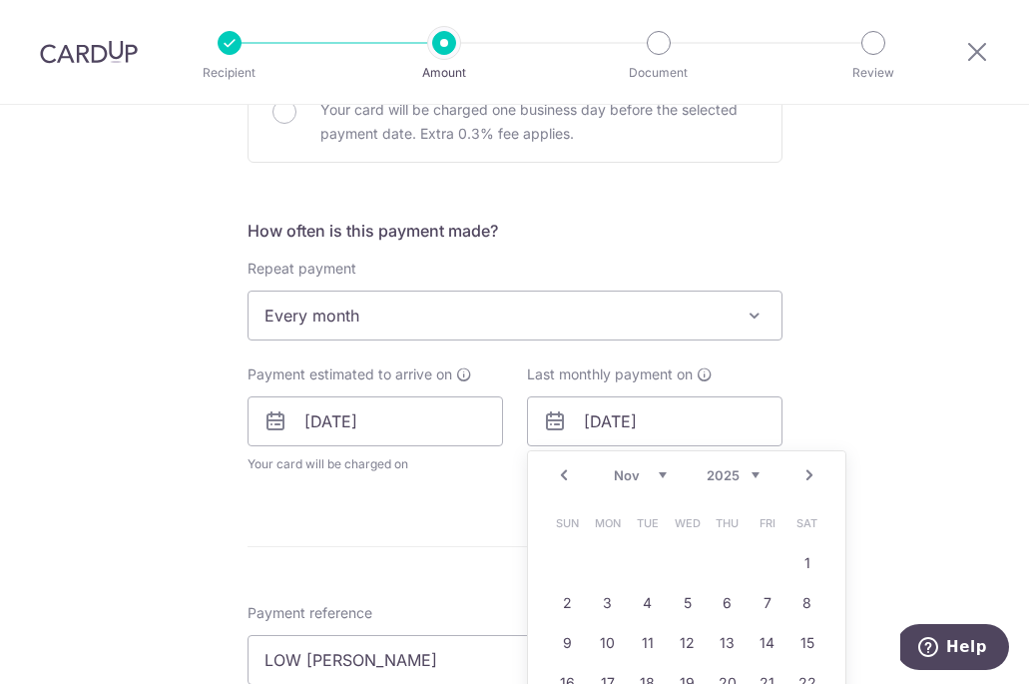
click at [413, 323] on span "Every month" at bounding box center [515, 315] width 533 height 48
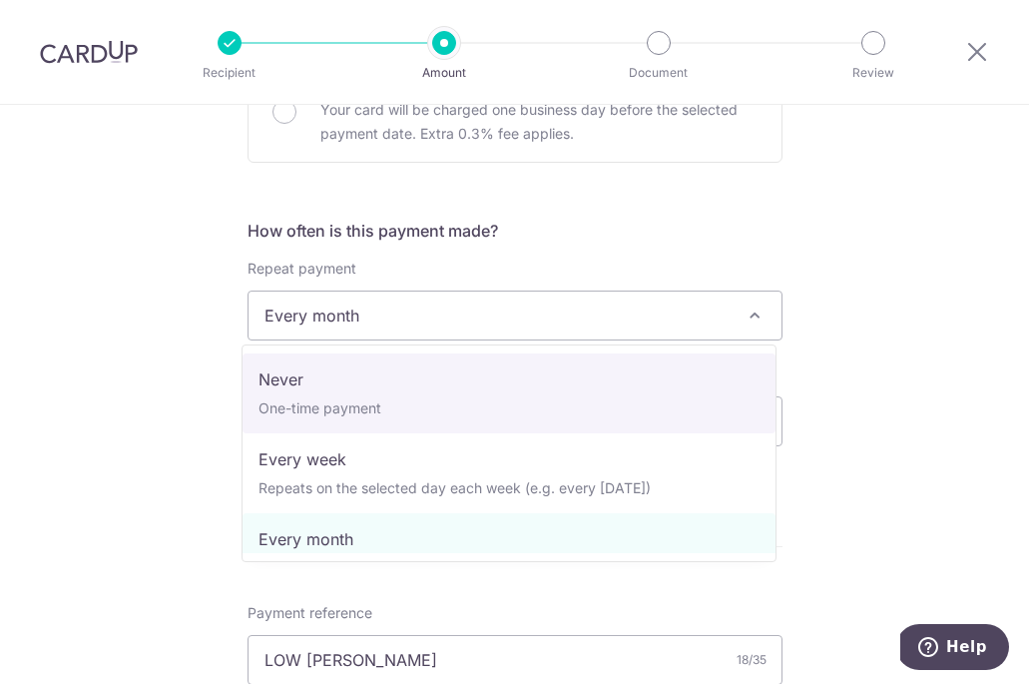
select select "1"
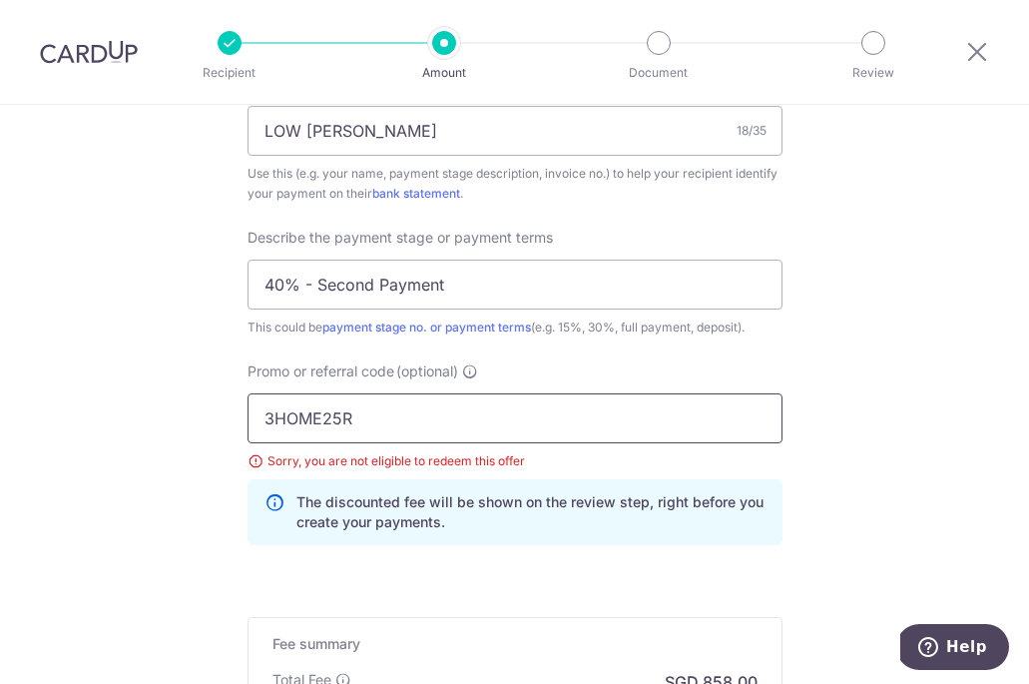
scroll to position [1271, 0]
click at [331, 417] on input "3HOME25R" at bounding box center [515, 417] width 535 height 50
paste input "MILELION"
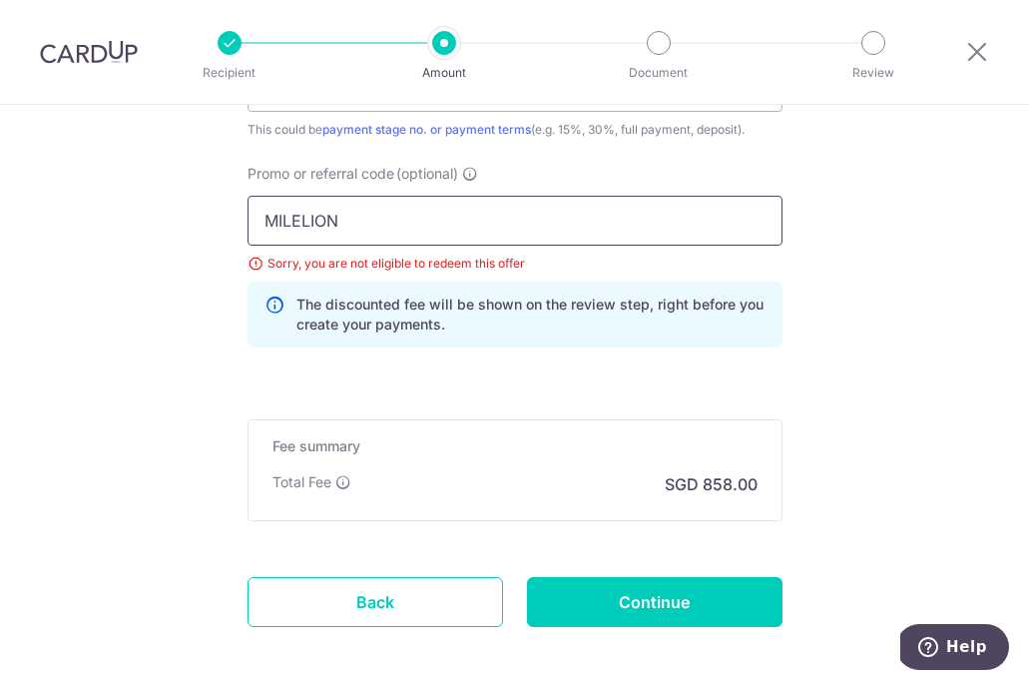
scroll to position [1471, 0]
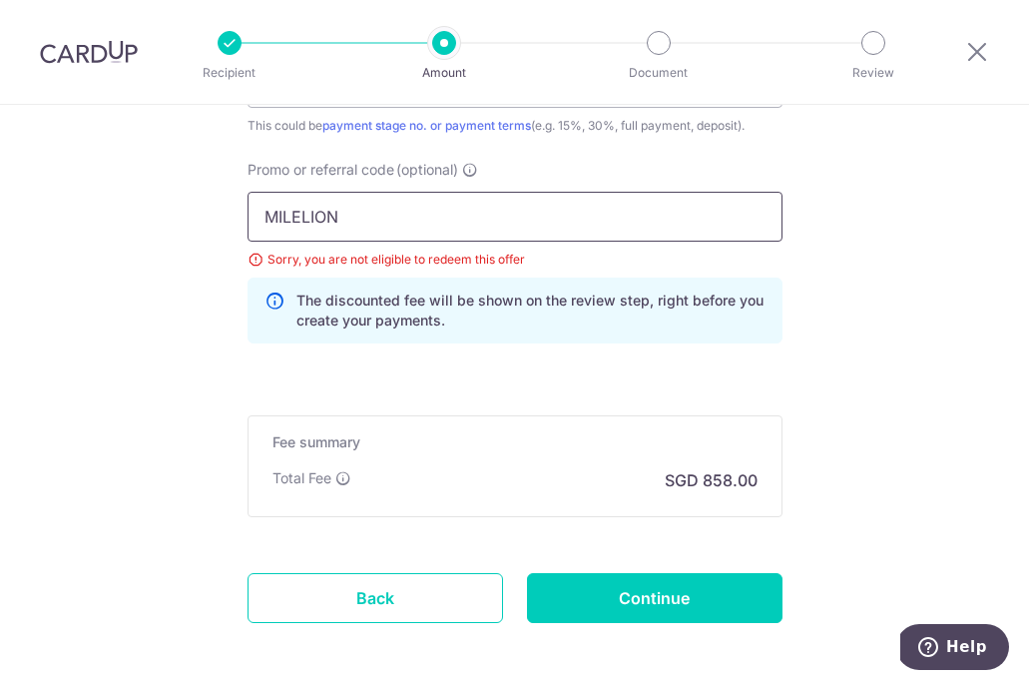
type input "MILELION"
click at [547, 493] on div "Fee summary Base fee $ 858.00 Extend fee Next-day fee Total Fee SGD 858.00" at bounding box center [515, 466] width 535 height 102
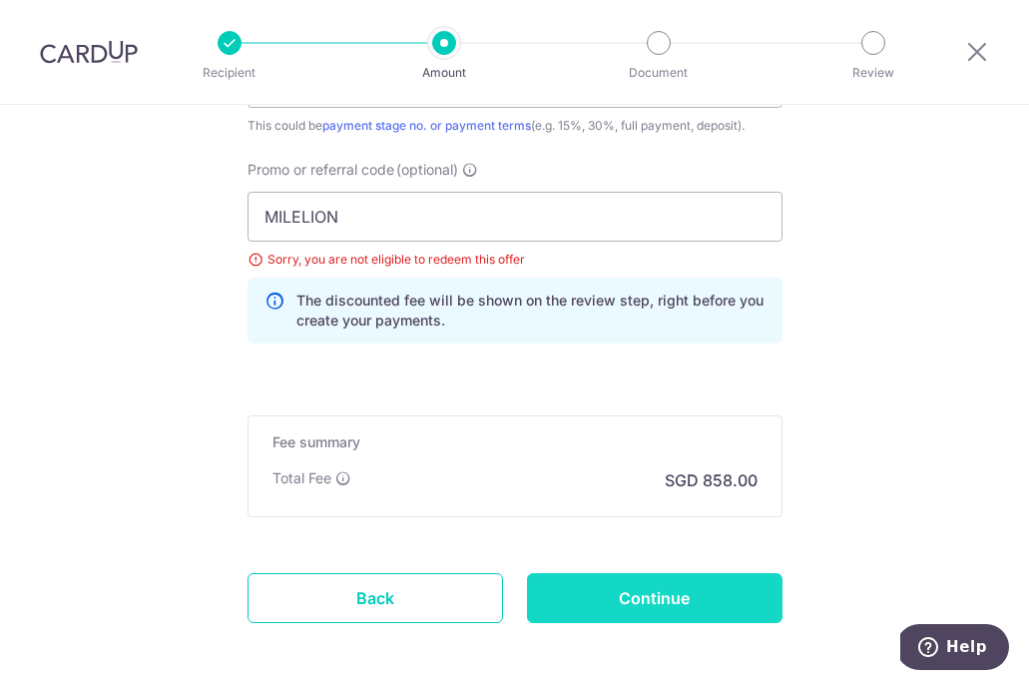
click at [614, 587] on input "Continue" at bounding box center [655, 598] width 256 height 50
type input "Update Schedule"
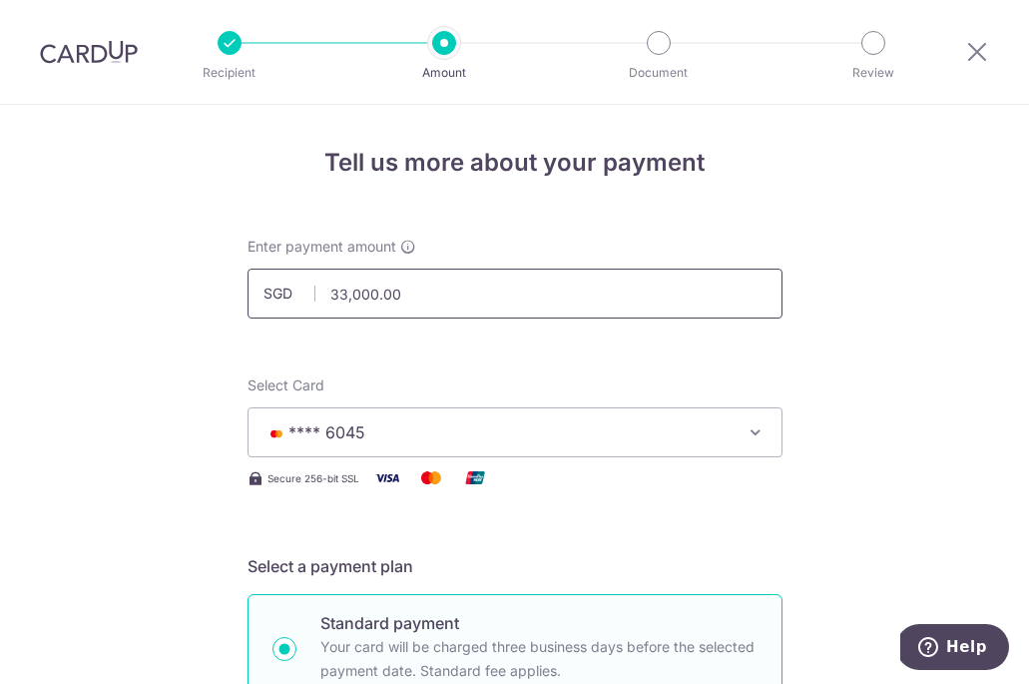
click at [524, 289] on input "33,000.00" at bounding box center [515, 294] width 535 height 50
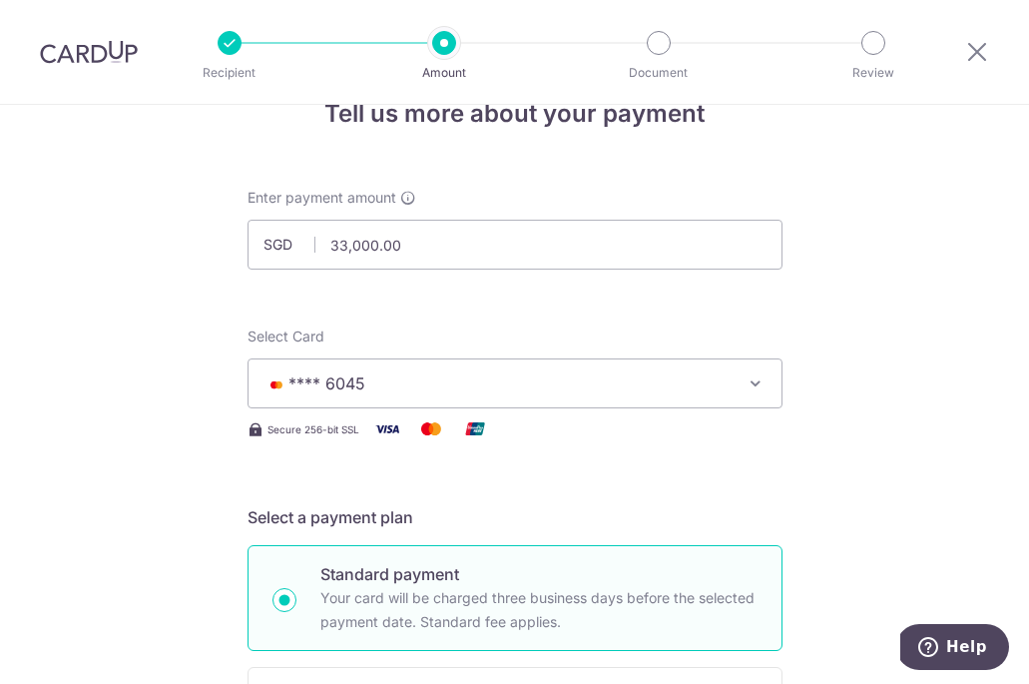
click at [533, 398] on button "**** 6045" at bounding box center [515, 383] width 535 height 50
type input "33,000.00"
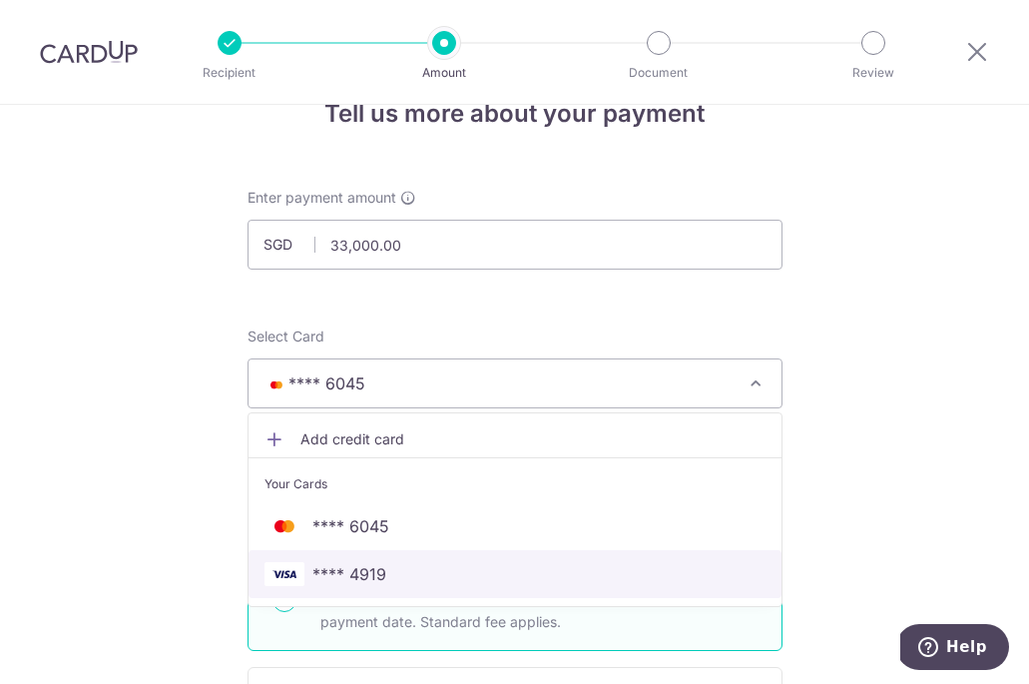
click at [501, 562] on span "**** 4919" at bounding box center [515, 574] width 501 height 24
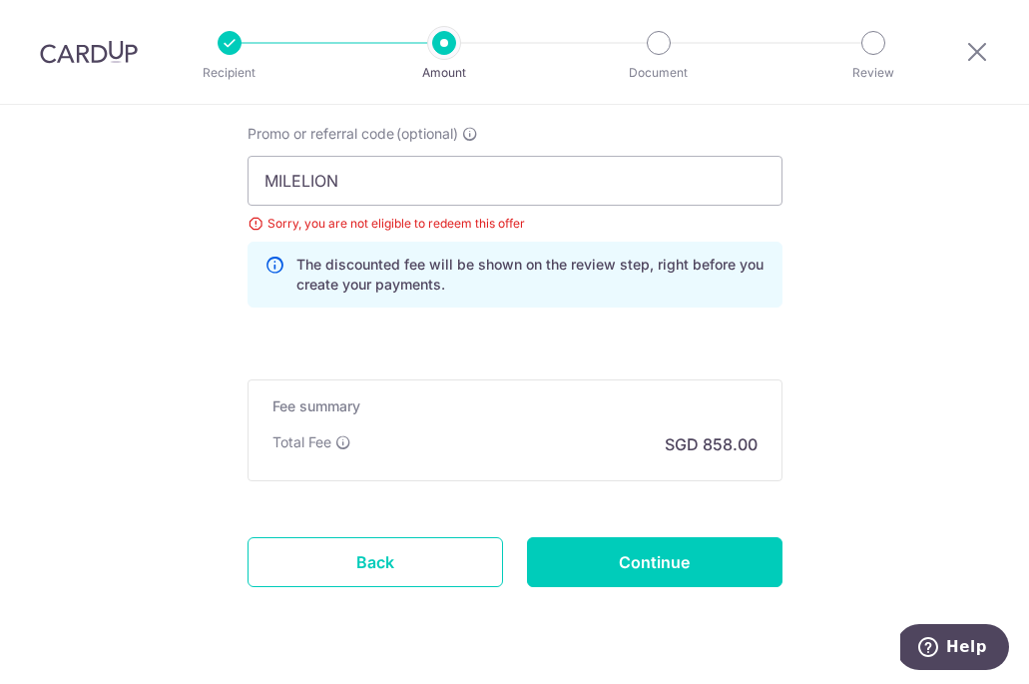
scroll to position [1536, 0]
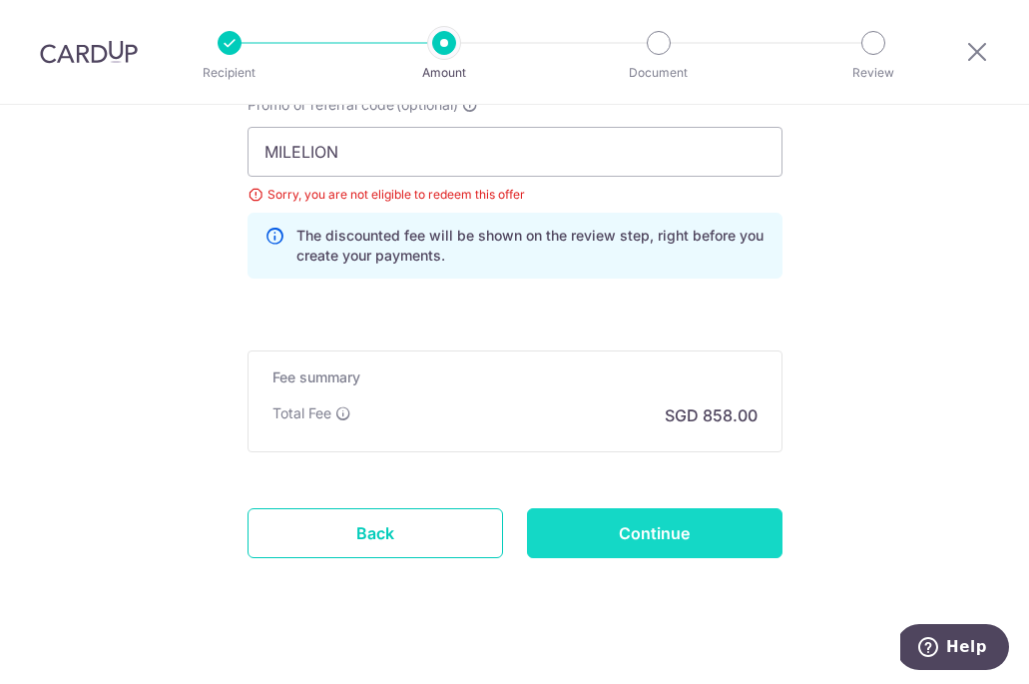
click at [673, 534] on input "Continue" at bounding box center [655, 533] width 256 height 50
type input "Update Schedule"
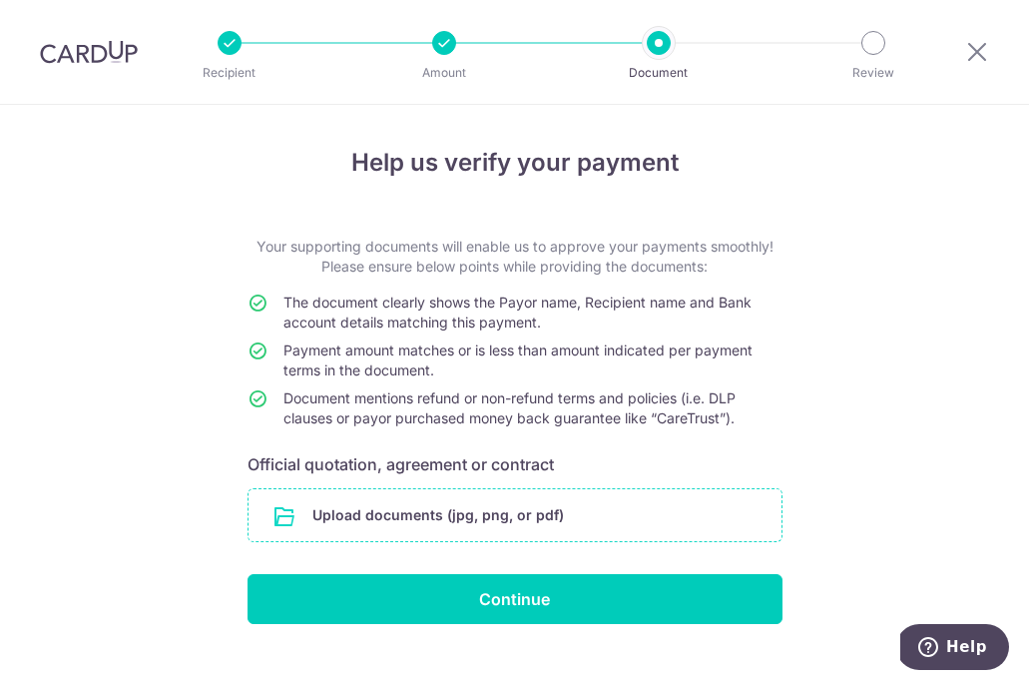
click at [543, 538] on input "file" at bounding box center [515, 515] width 533 height 52
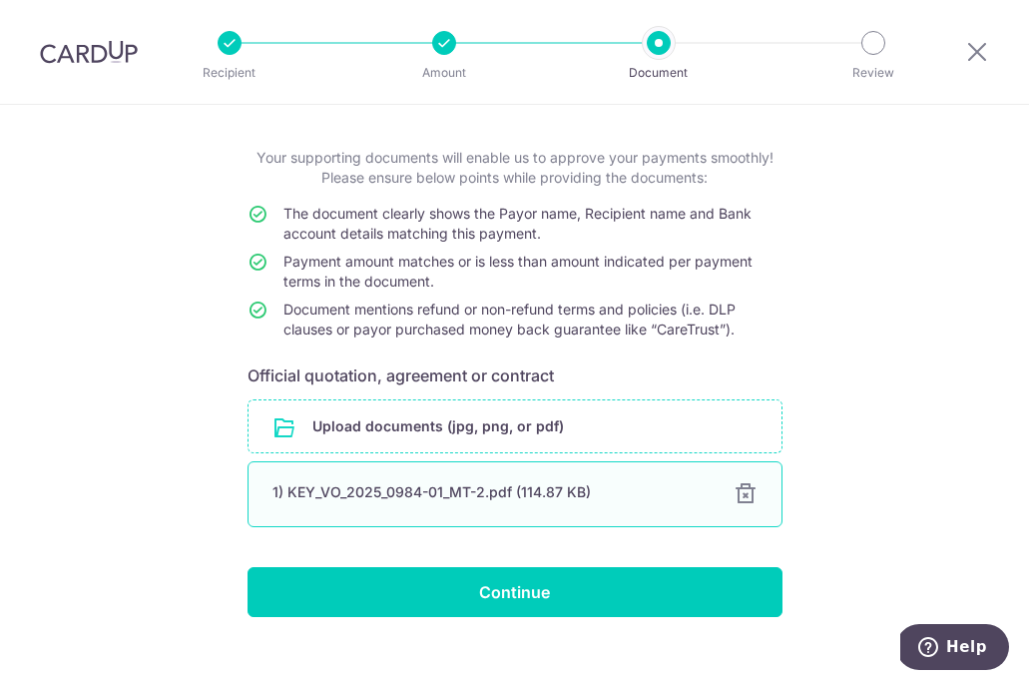
scroll to position [116, 0]
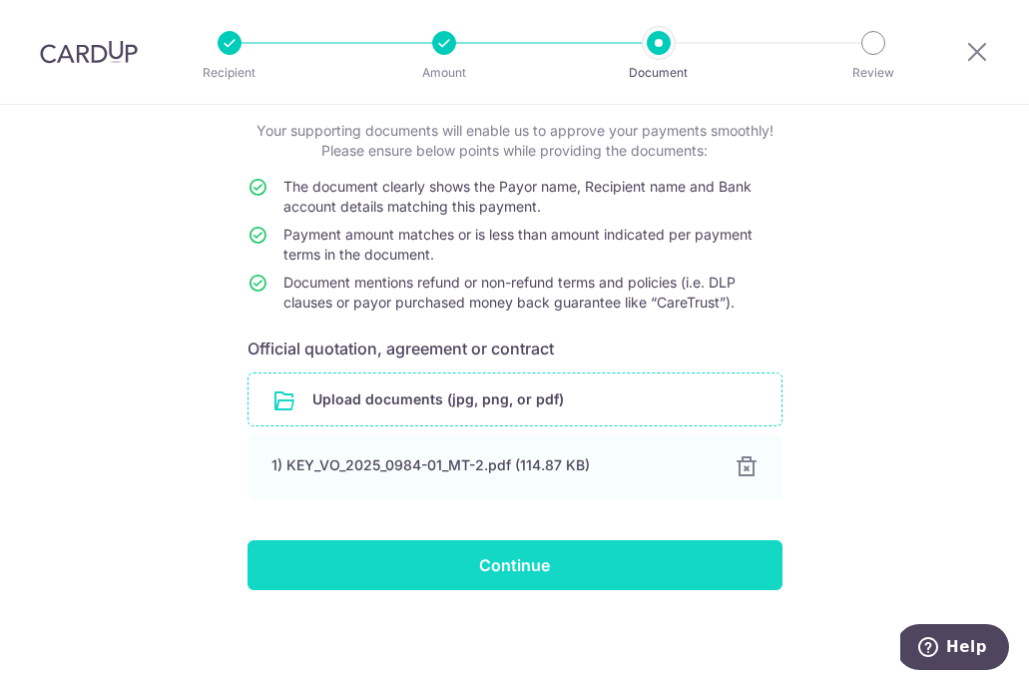
click at [691, 554] on input "Continue" at bounding box center [515, 565] width 535 height 50
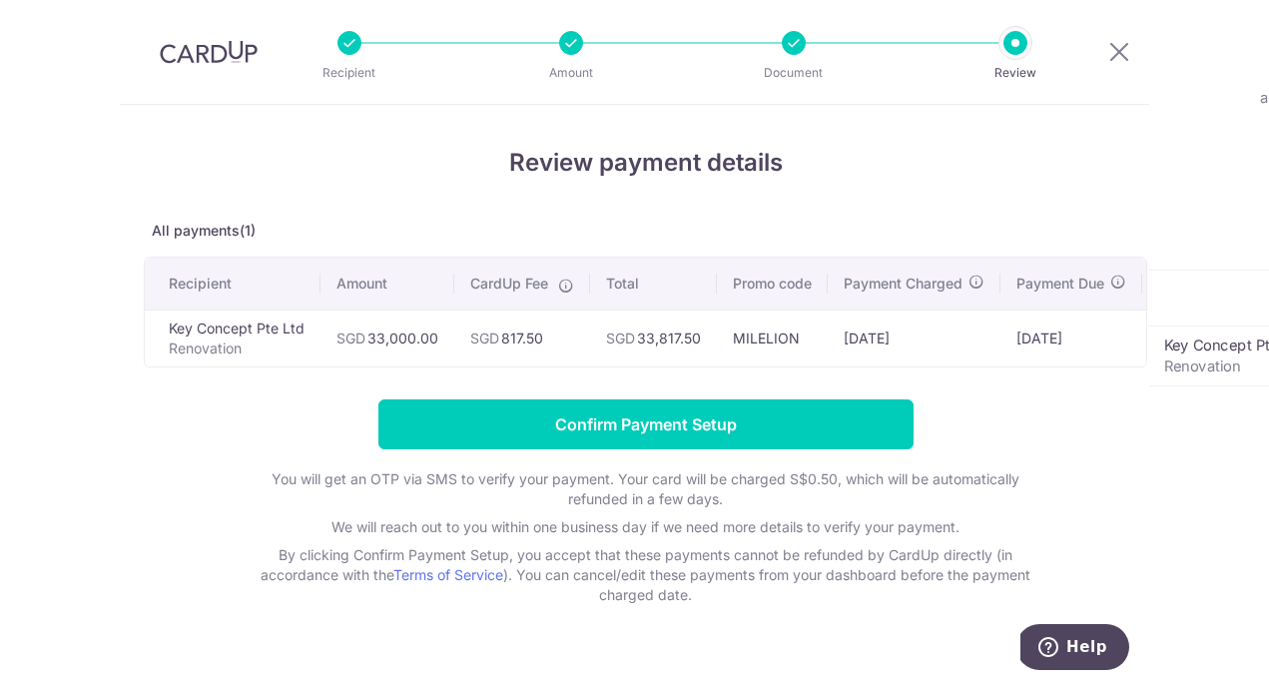
scroll to position [7, 0]
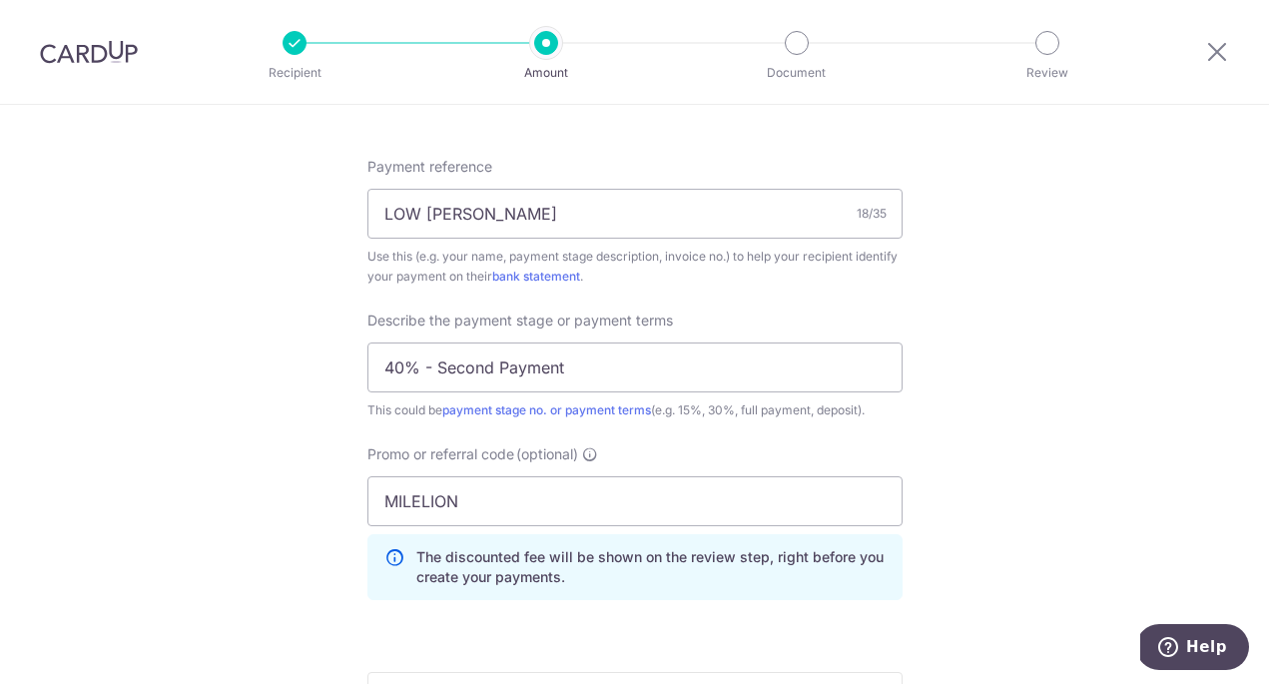
scroll to position [1187, 0]
